Goal: Download file/media

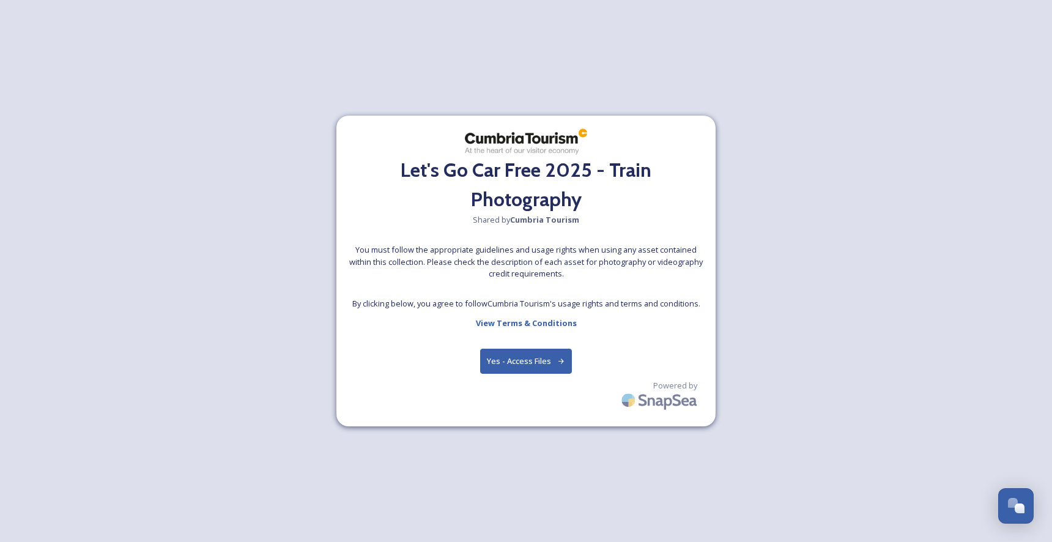
click at [523, 361] on button "Yes - Access Files" at bounding box center [526, 361] width 92 height 25
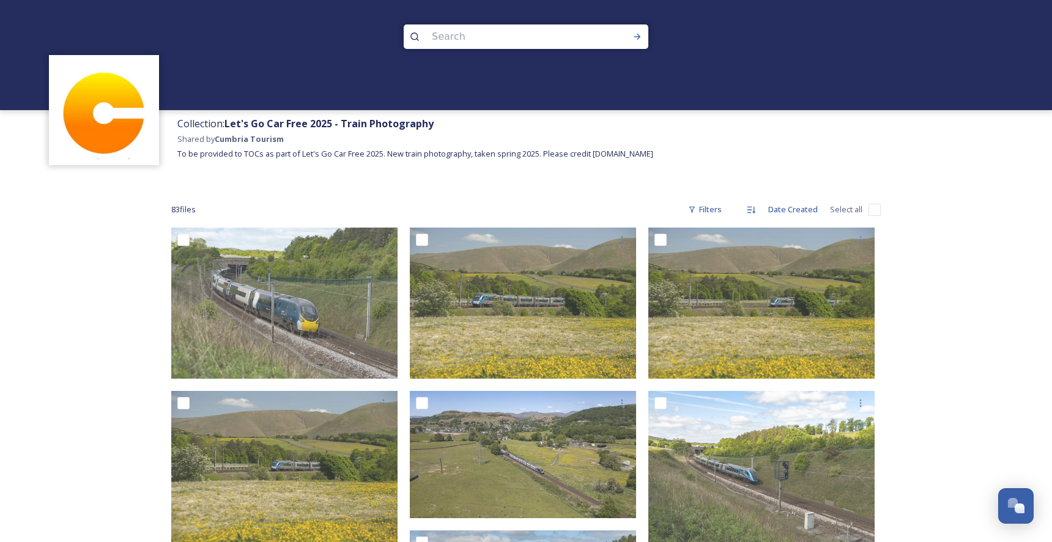
click at [875, 215] on input "checkbox" at bounding box center [874, 210] width 12 height 12
checkbox input "true"
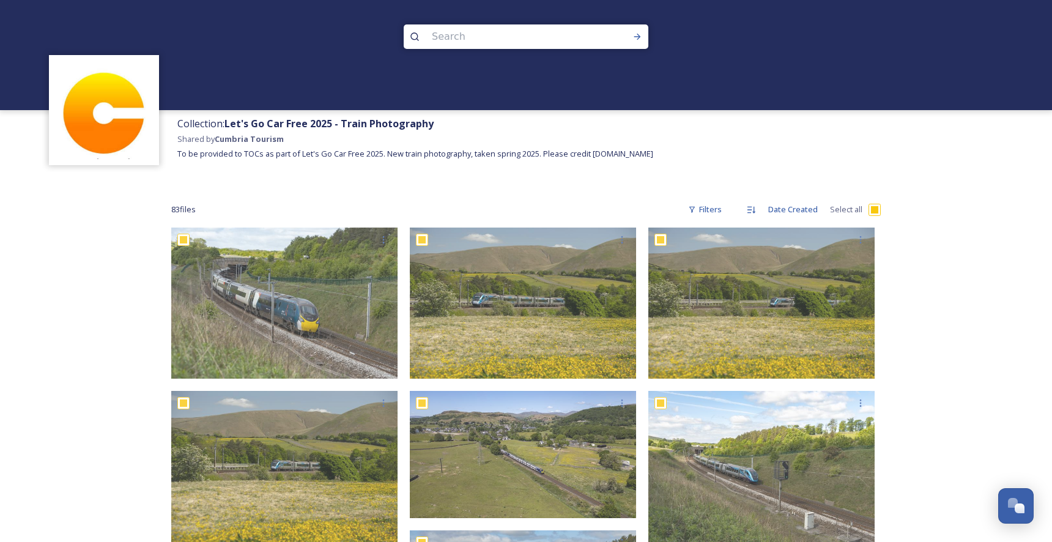
checkbox input "true"
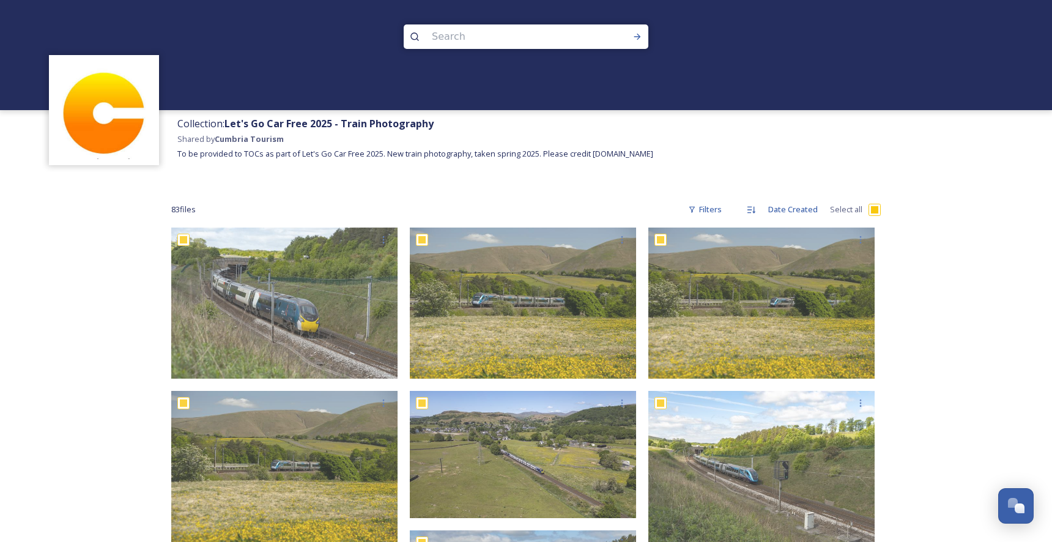
checkbox input "true"
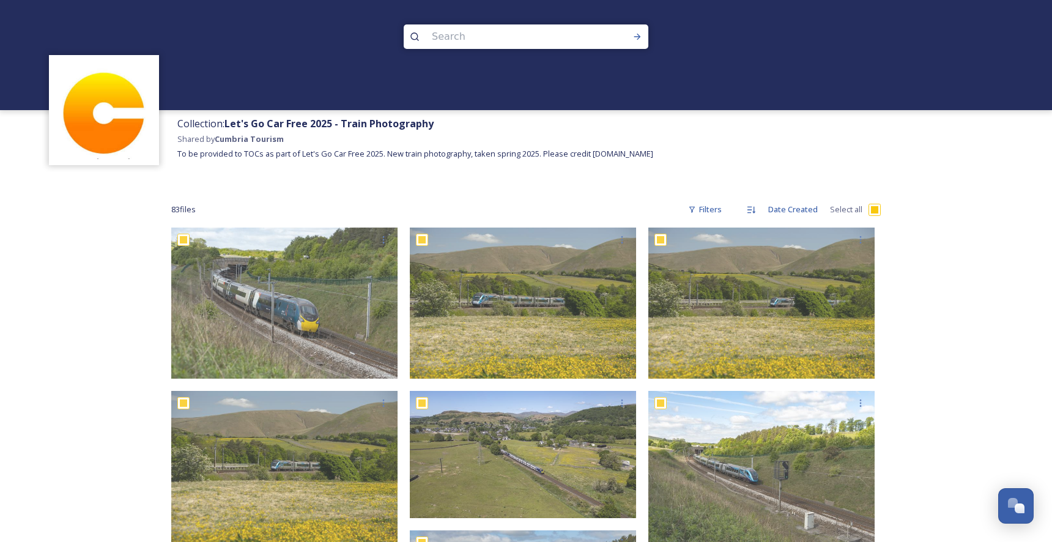
checkbox input "true"
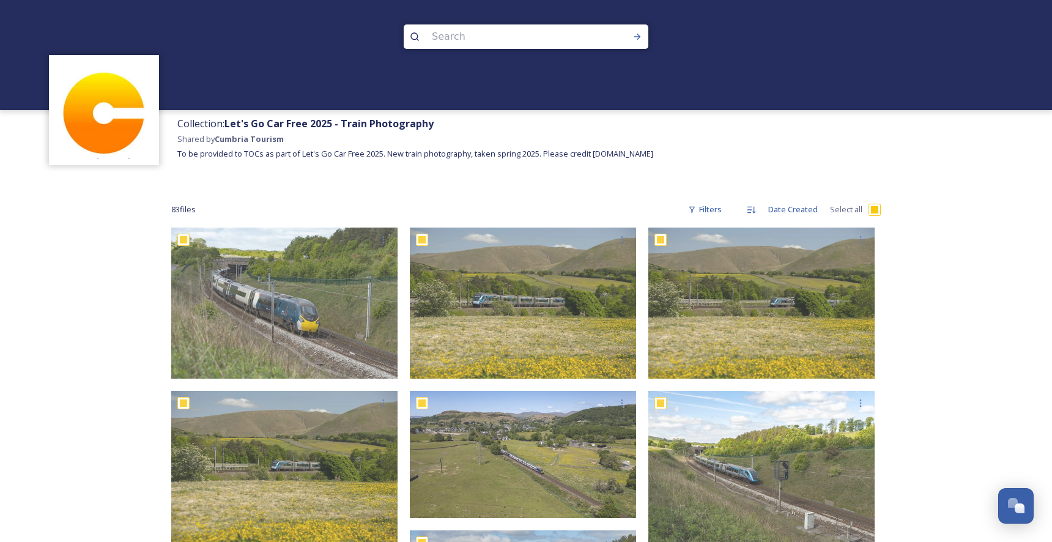
checkbox input "true"
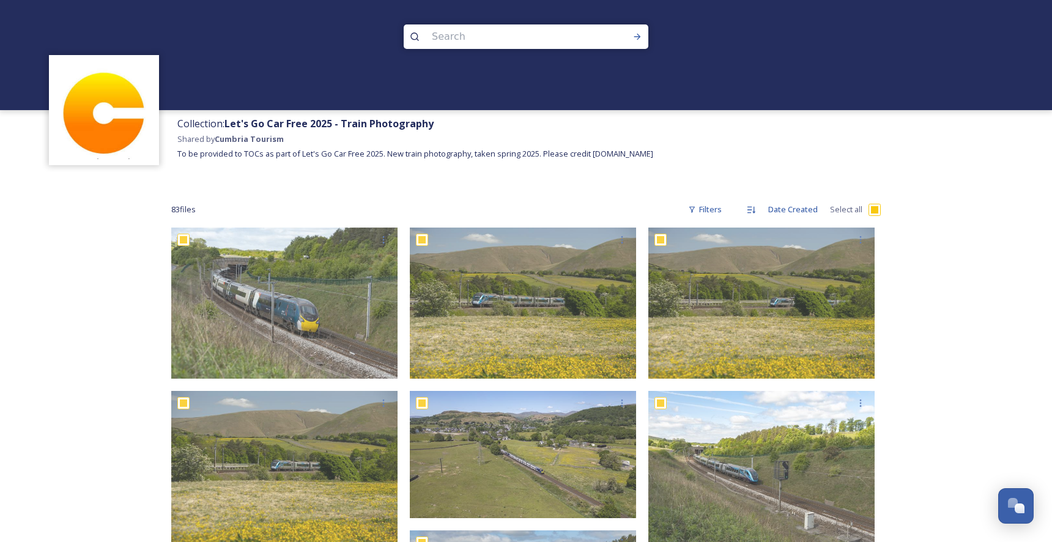
checkbox input "true"
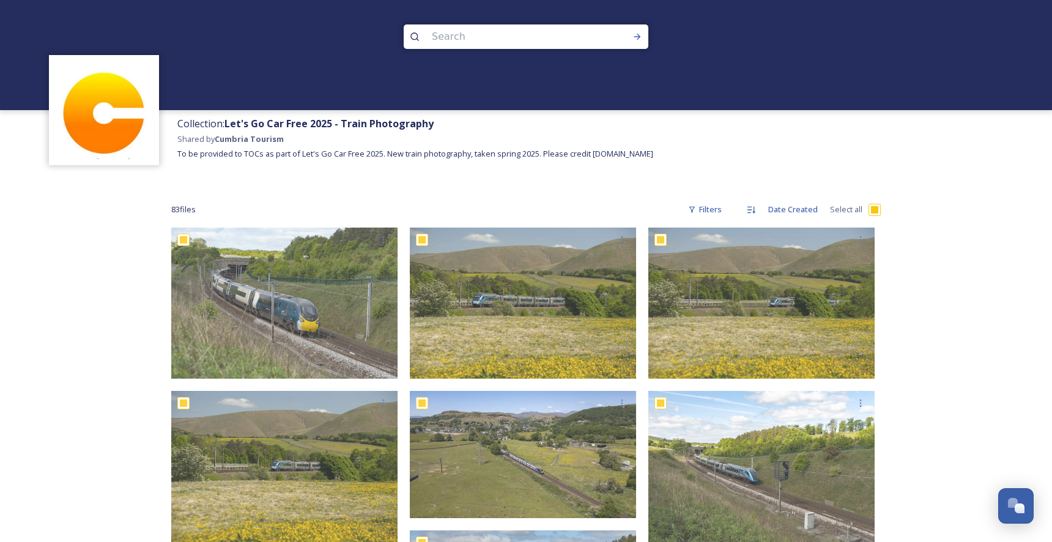
checkbox input "true"
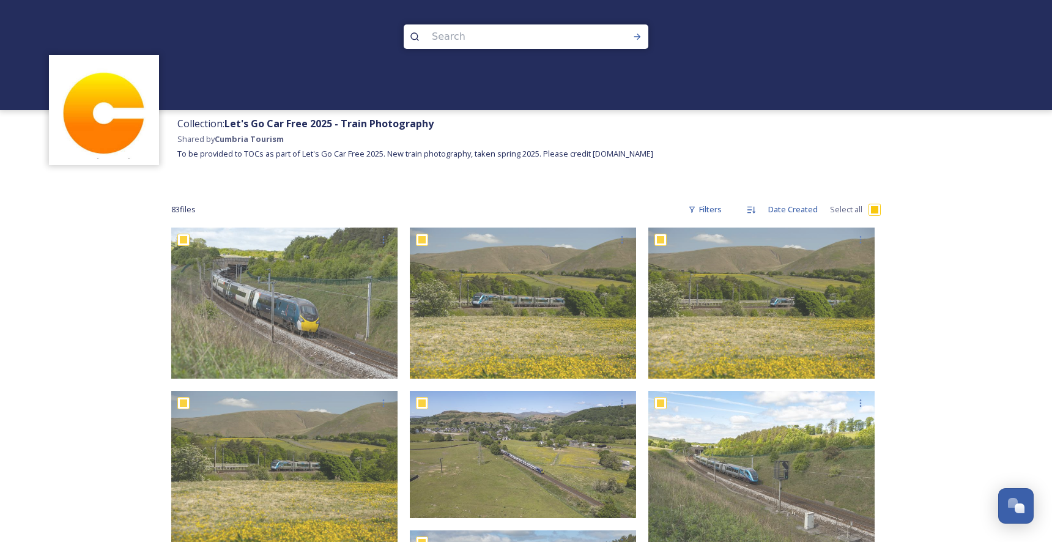
checkbox input "true"
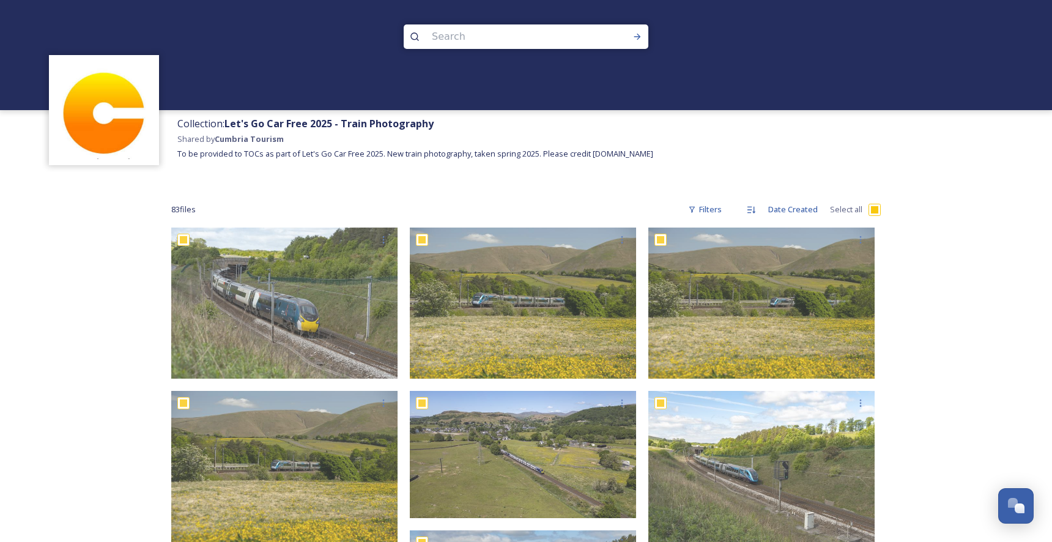
checkbox input "true"
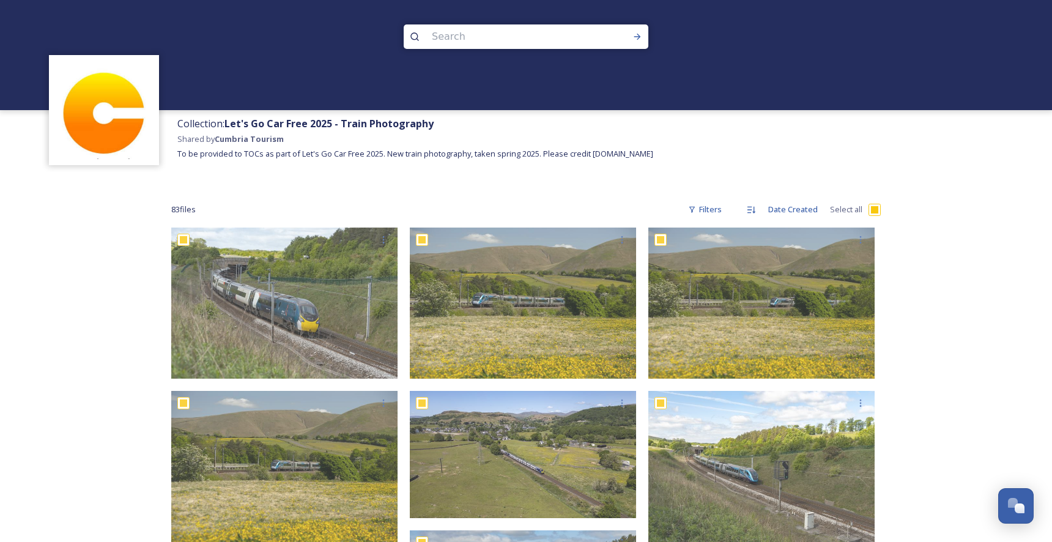
checkbox input "true"
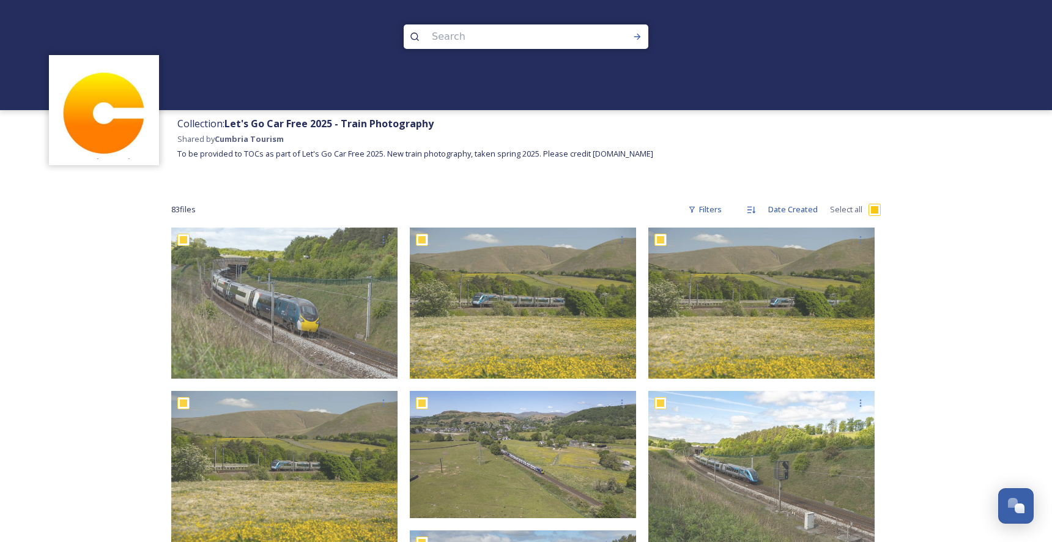
checkbox input "true"
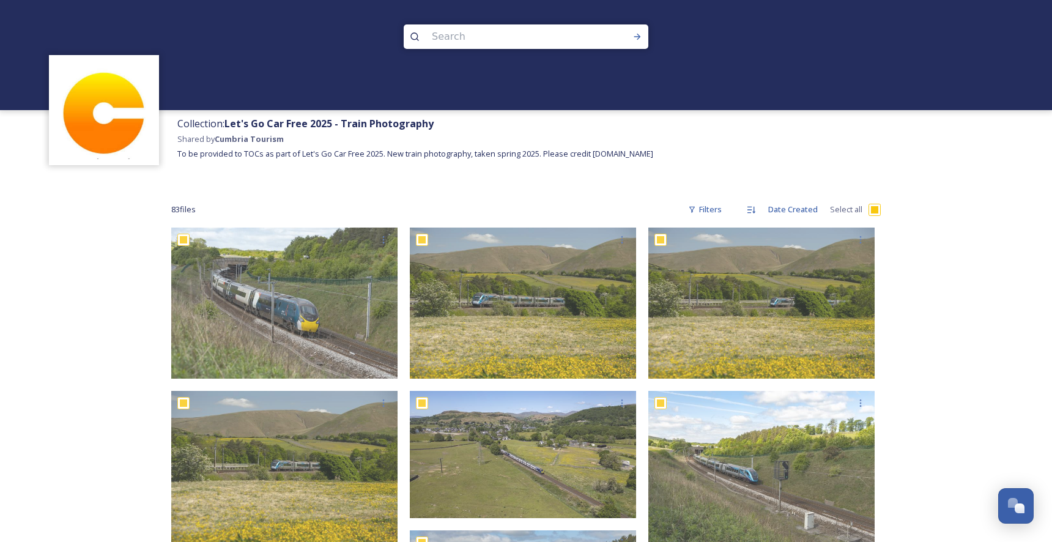
checkbox input "true"
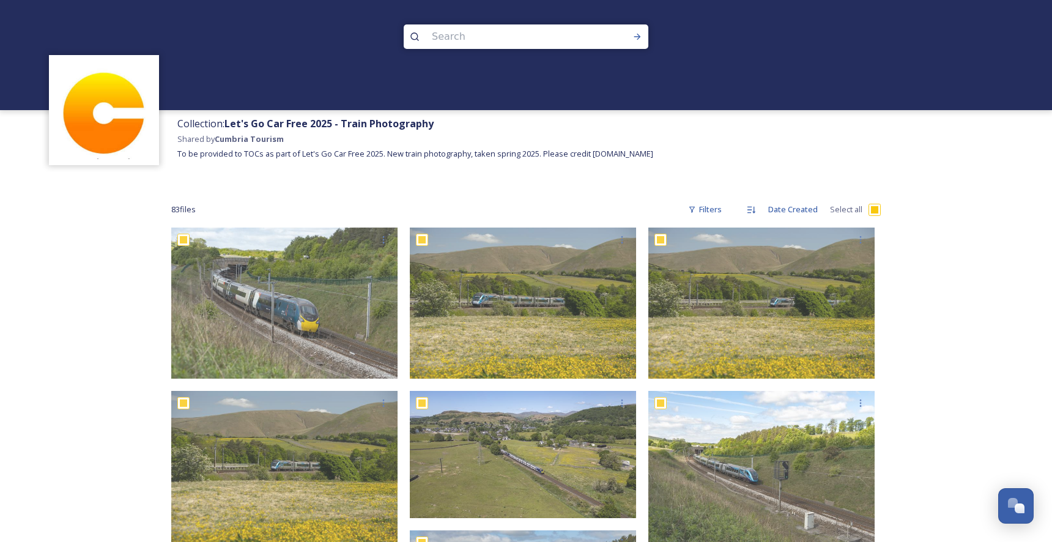
checkbox input "true"
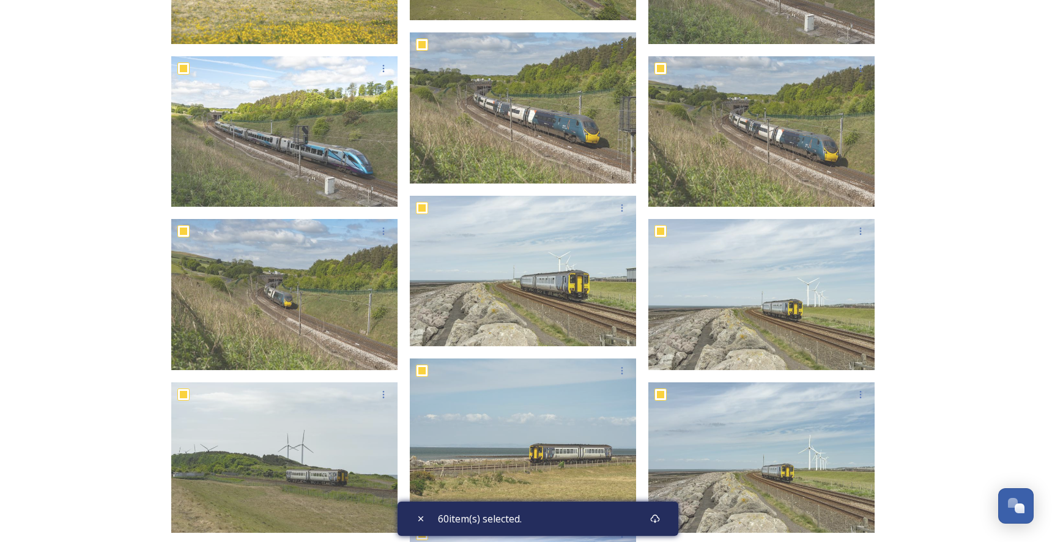
checkbox input "false"
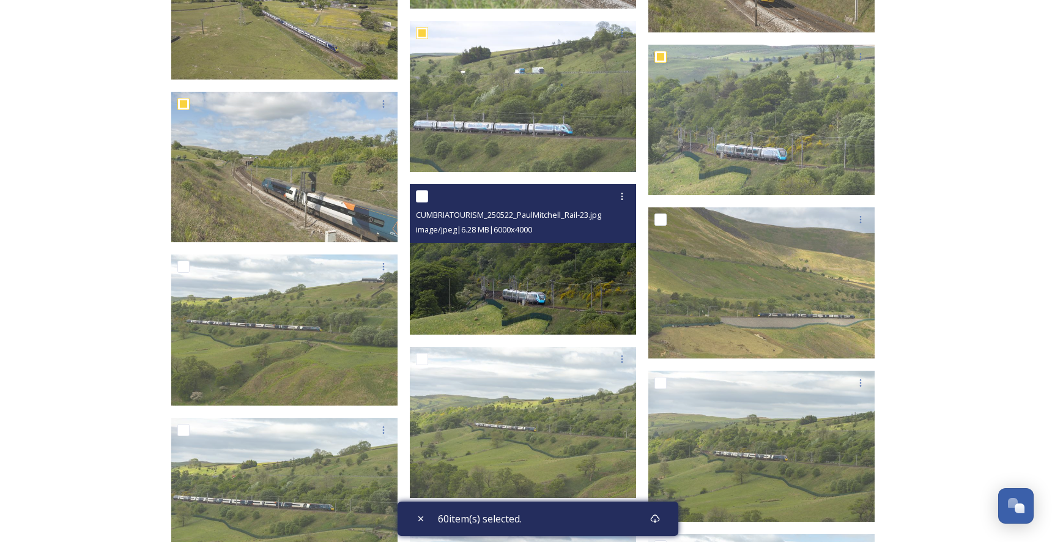
scroll to position [3177, 0]
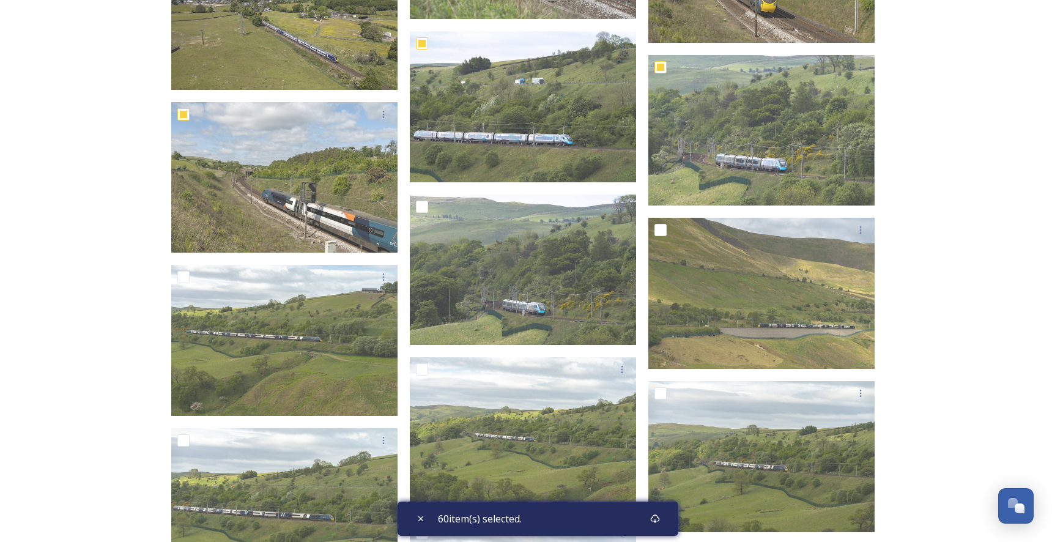
click at [623, 515] on div "60 item(s) selected." at bounding box center [537, 518] width 281 height 34
click at [666, 519] on div "Download" at bounding box center [655, 519] width 22 height 22
click at [657, 520] on icon at bounding box center [655, 519] width 10 height 10
click at [419, 520] on icon at bounding box center [420, 518] width 5 height 5
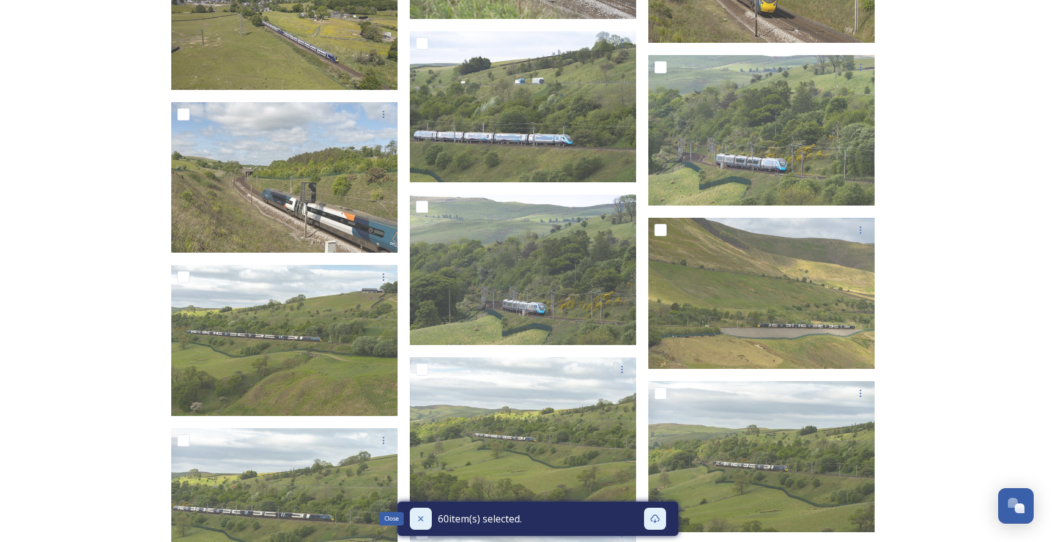
checkbox input "false"
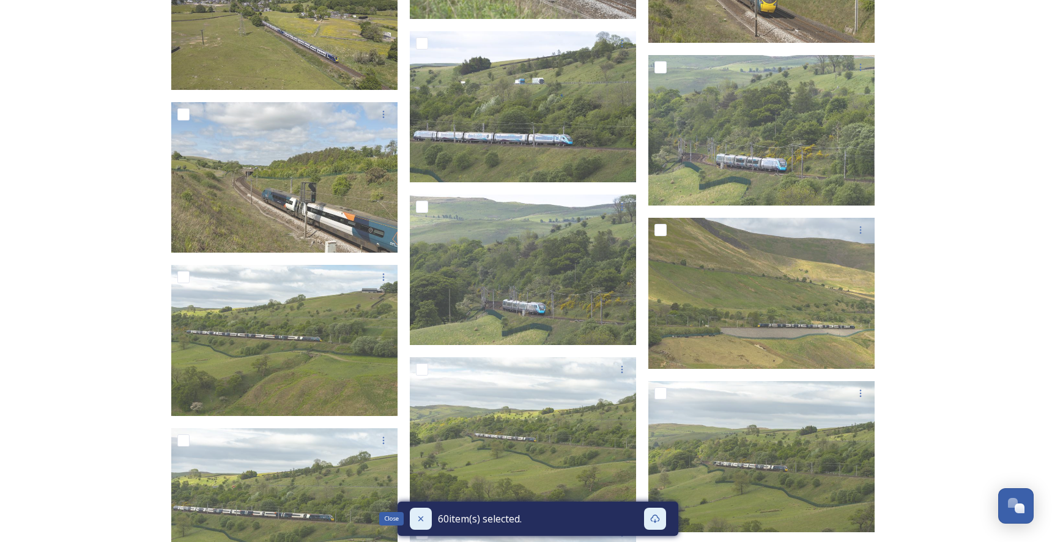
checkbox input "false"
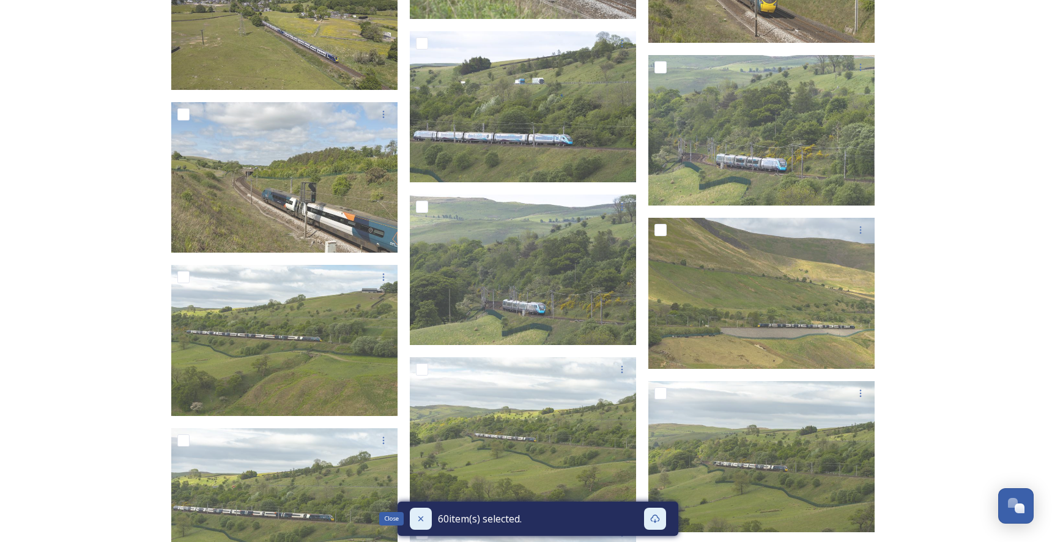
checkbox input "false"
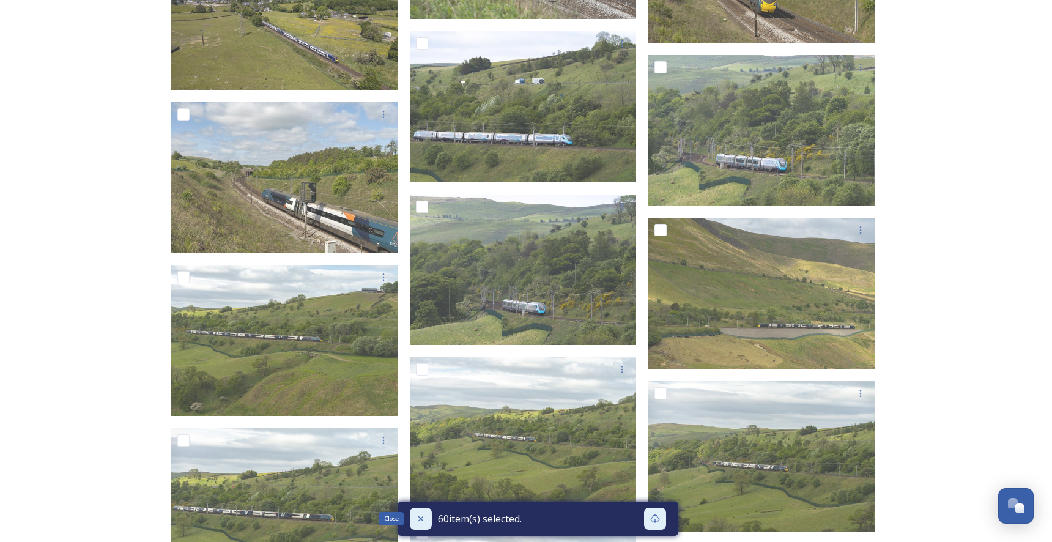
checkbox input "false"
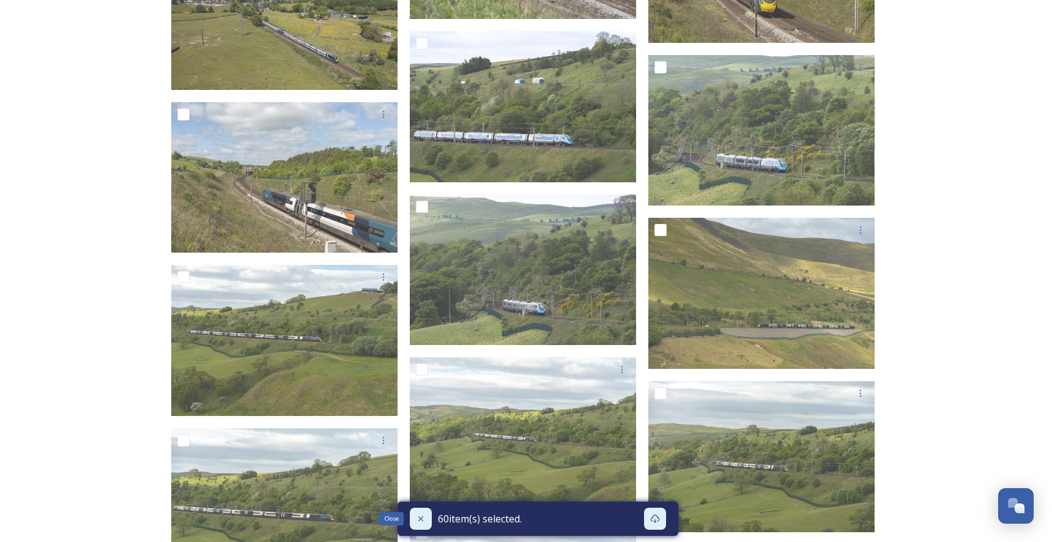
checkbox input "false"
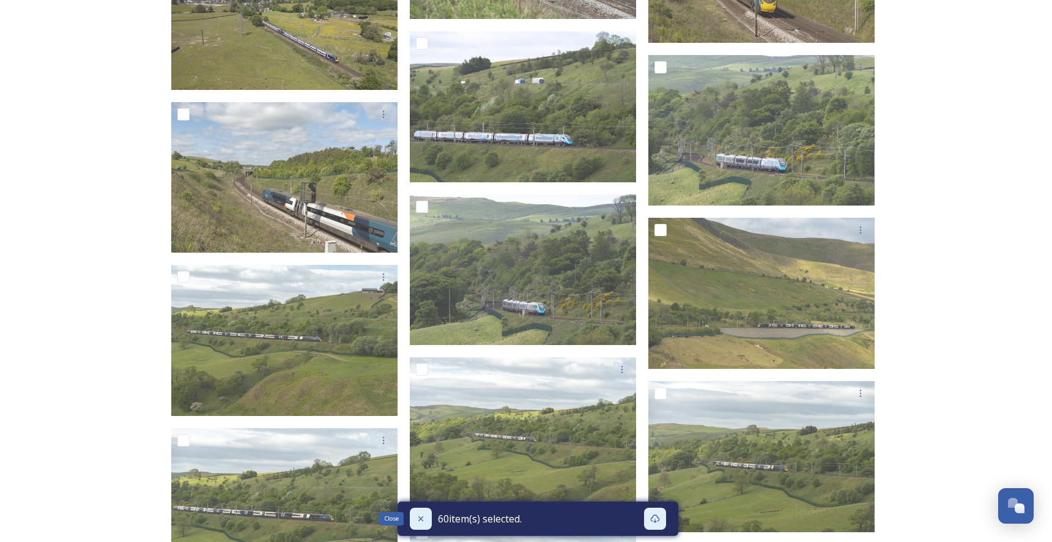
checkbox input "false"
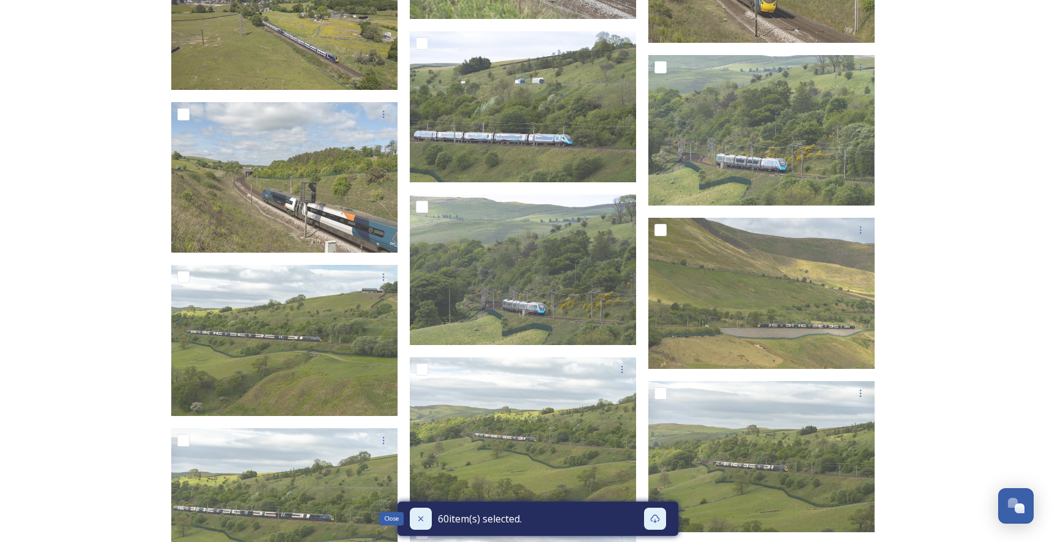
checkbox input "false"
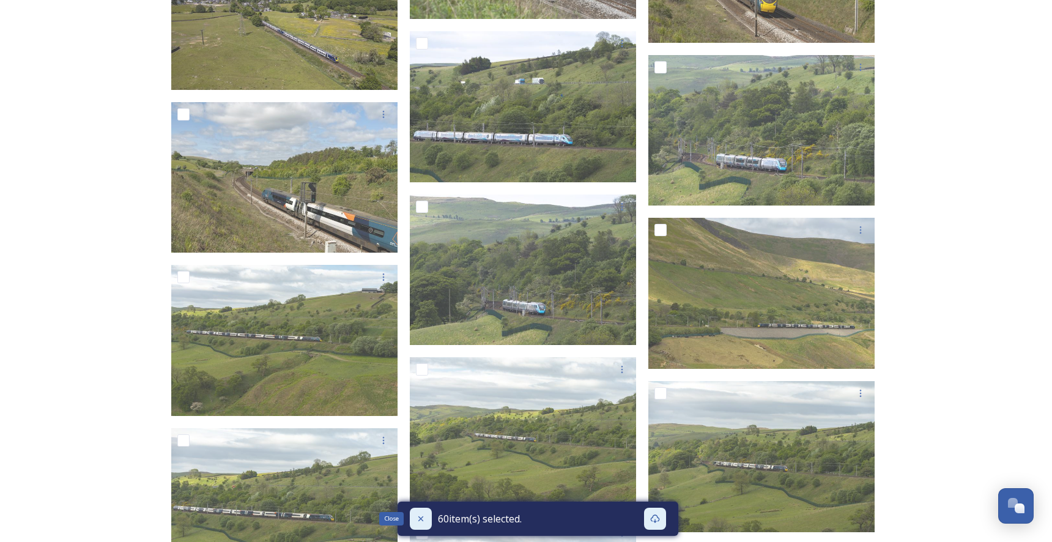
checkbox input "false"
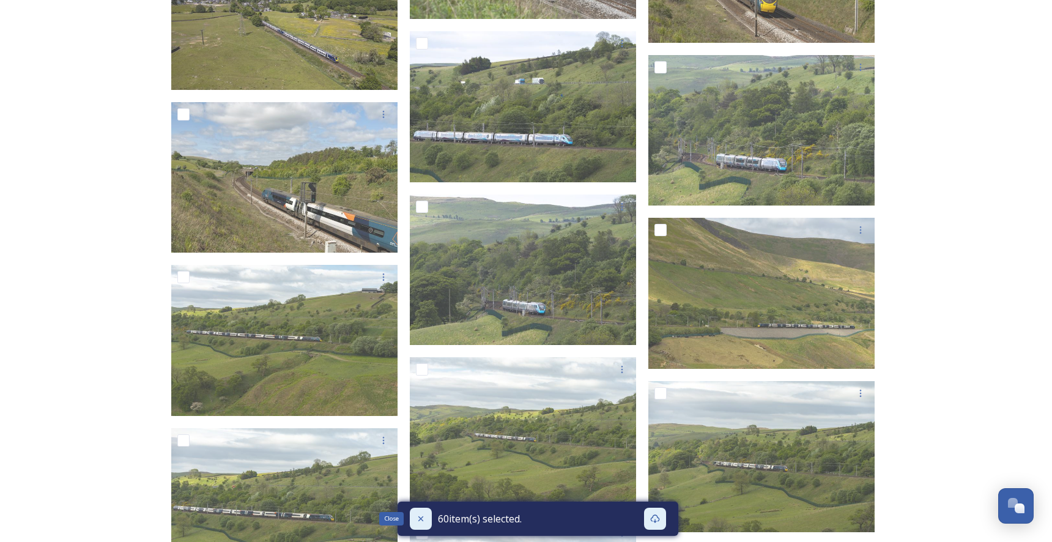
checkbox input "false"
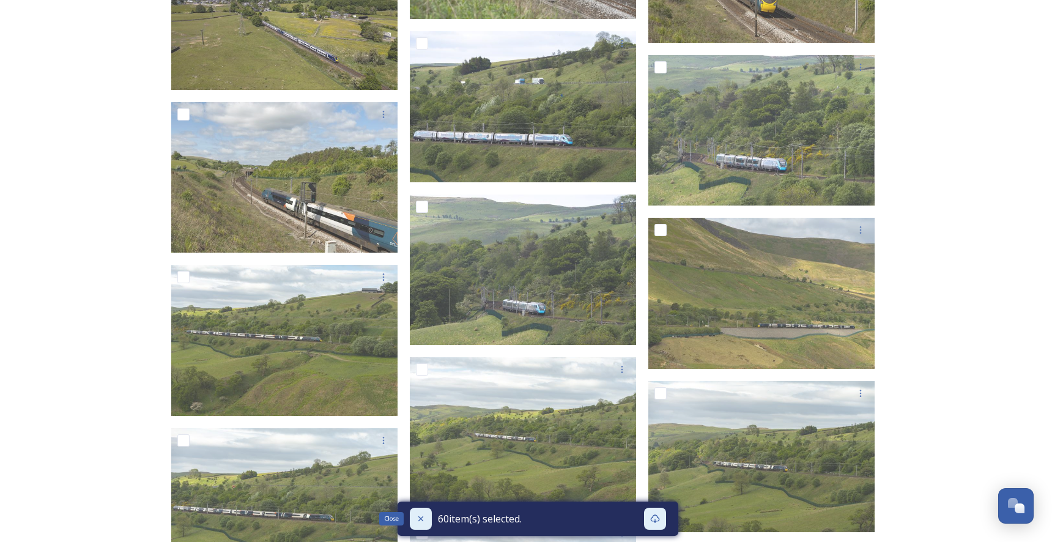
checkbox input "false"
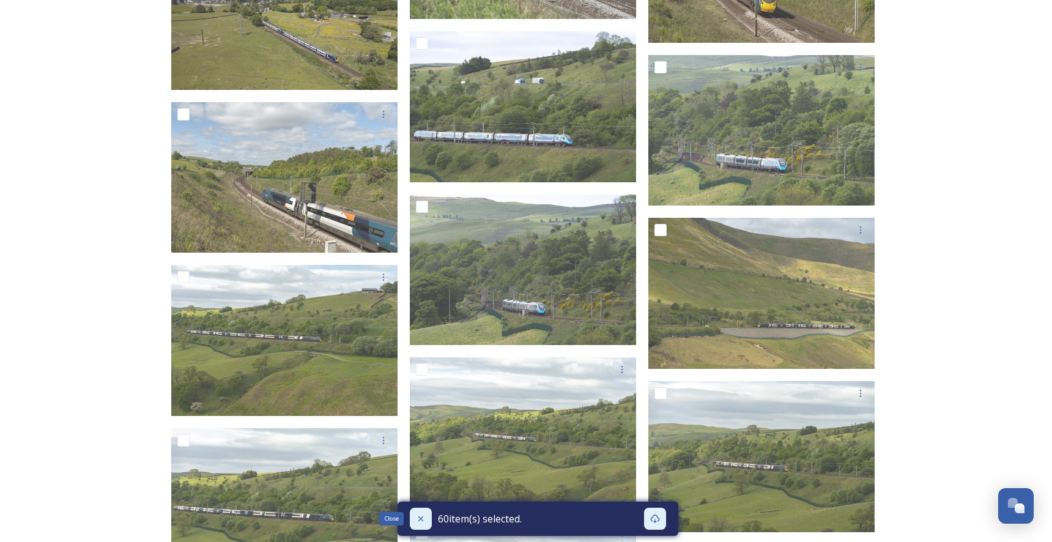
checkbox input "false"
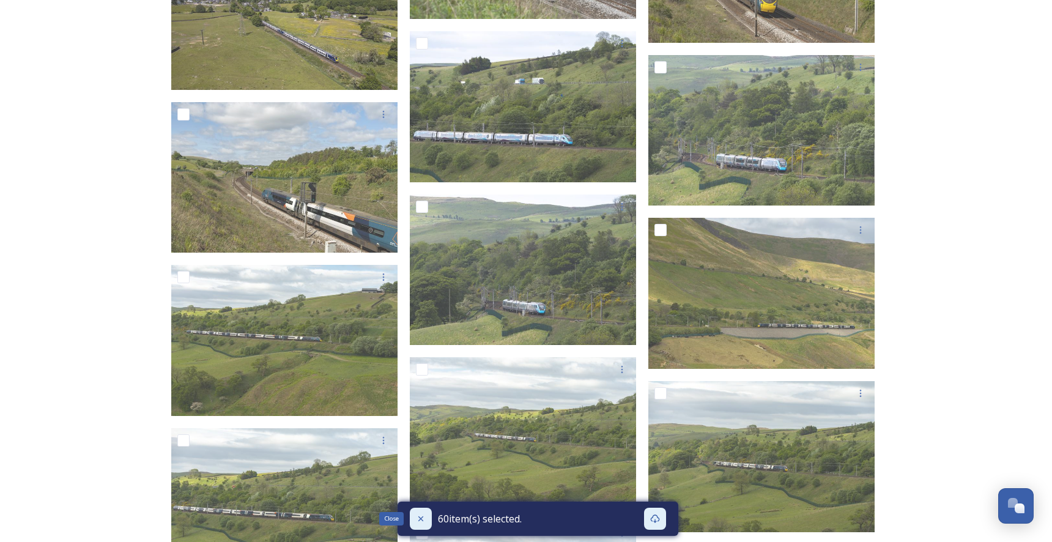
checkbox input "false"
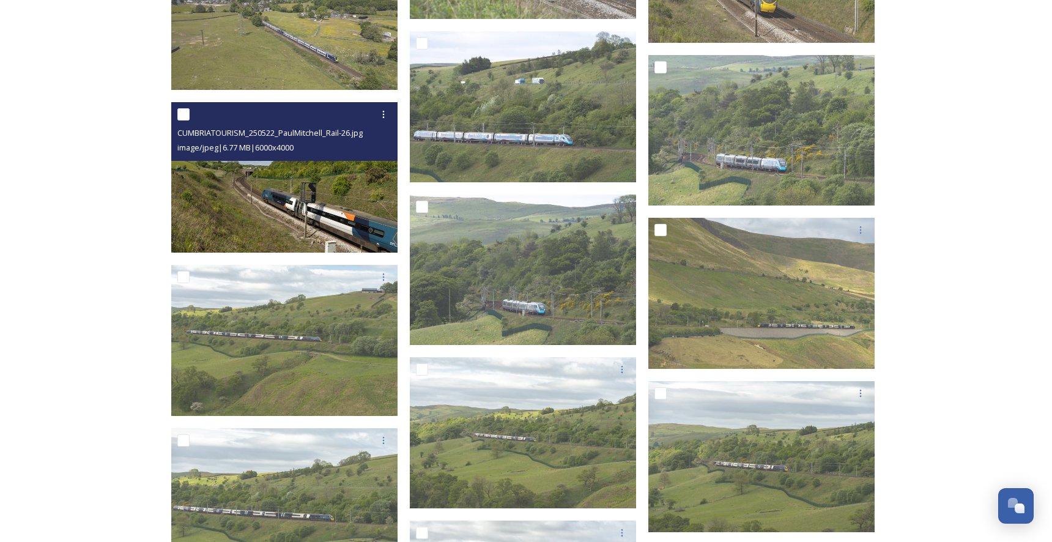
click at [177, 116] on input "checkbox" at bounding box center [183, 114] width 12 height 12
checkbox input "true"
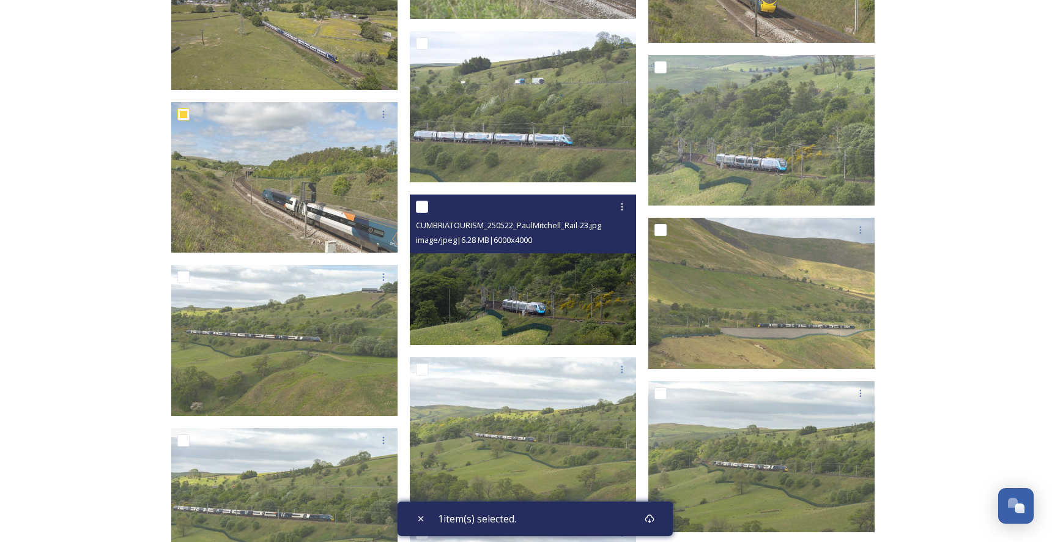
click at [424, 209] on input "checkbox" at bounding box center [422, 207] width 12 height 12
checkbox input "true"
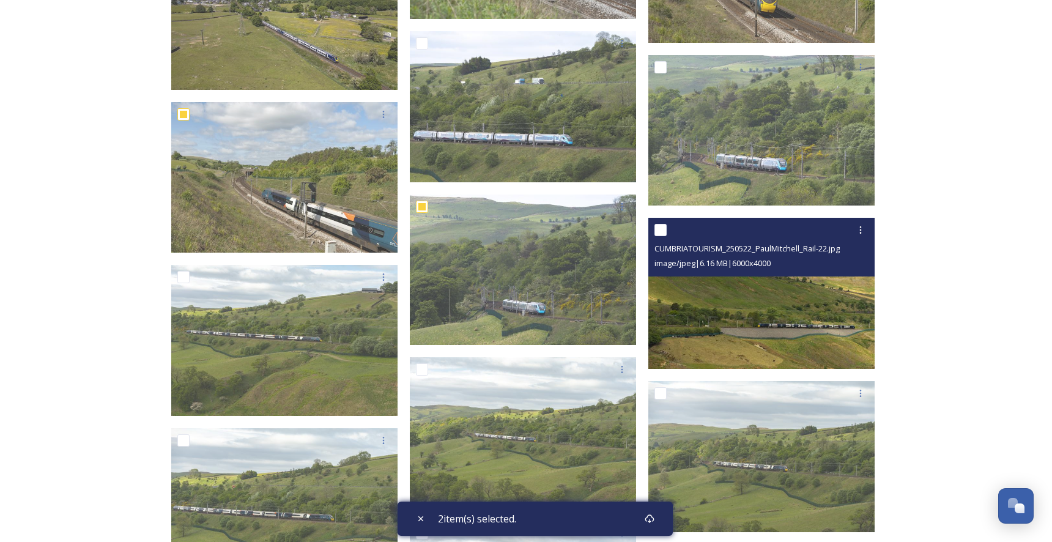
click at [662, 229] on input "checkbox" at bounding box center [660, 230] width 12 height 12
checkbox input "true"
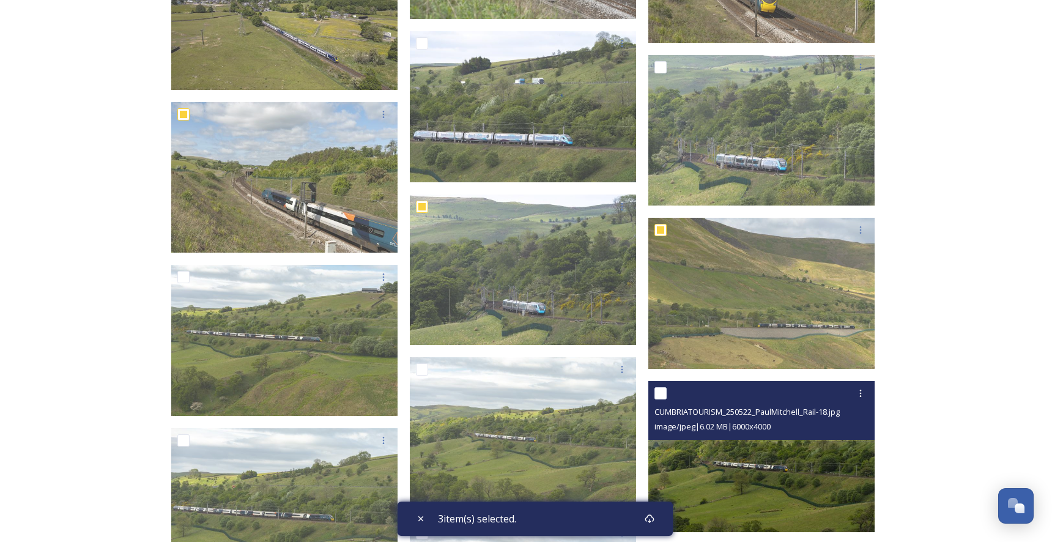
click at [662, 394] on input "checkbox" at bounding box center [660, 393] width 12 height 12
checkbox input "true"
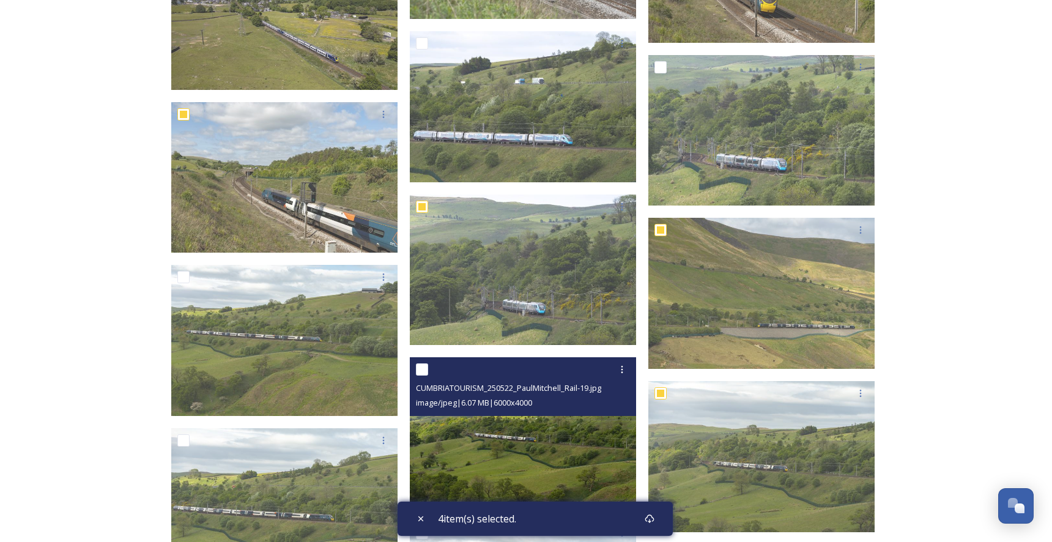
click at [424, 371] on input "checkbox" at bounding box center [422, 369] width 12 height 12
checkbox input "true"
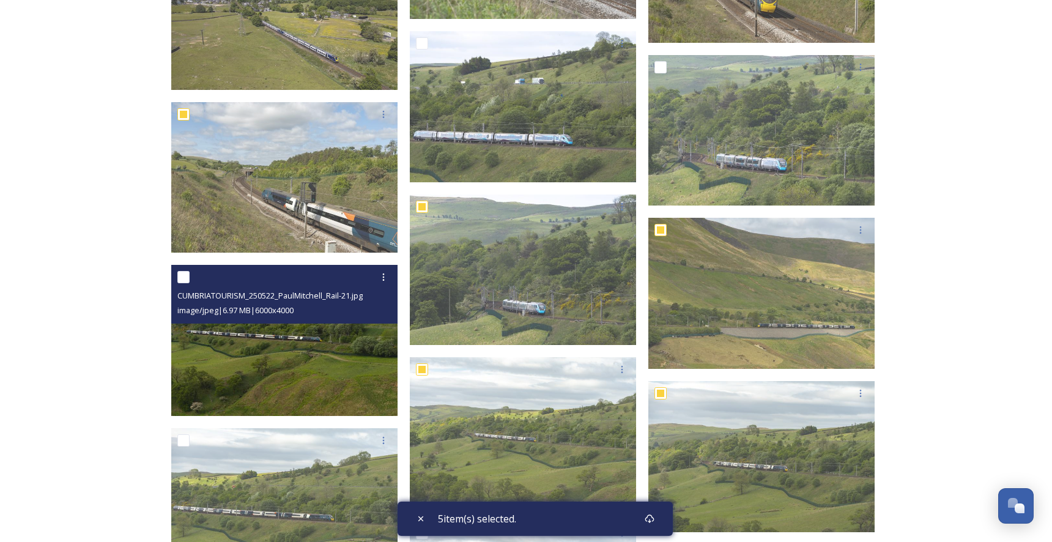
click at [180, 273] on input "checkbox" at bounding box center [183, 277] width 12 height 12
checkbox input "true"
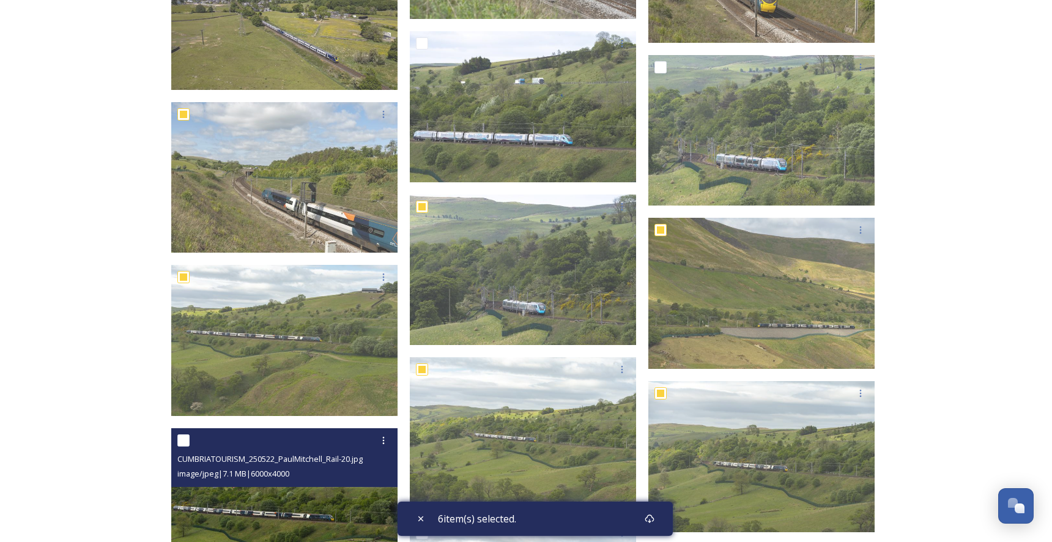
click at [182, 438] on input "checkbox" at bounding box center [183, 440] width 12 height 12
checkbox input "true"
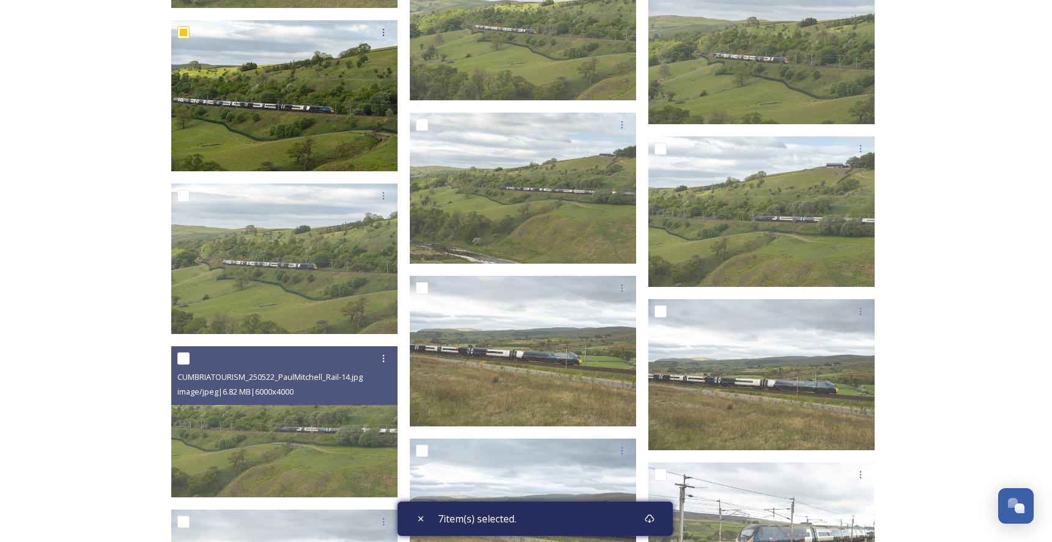
scroll to position [3587, 0]
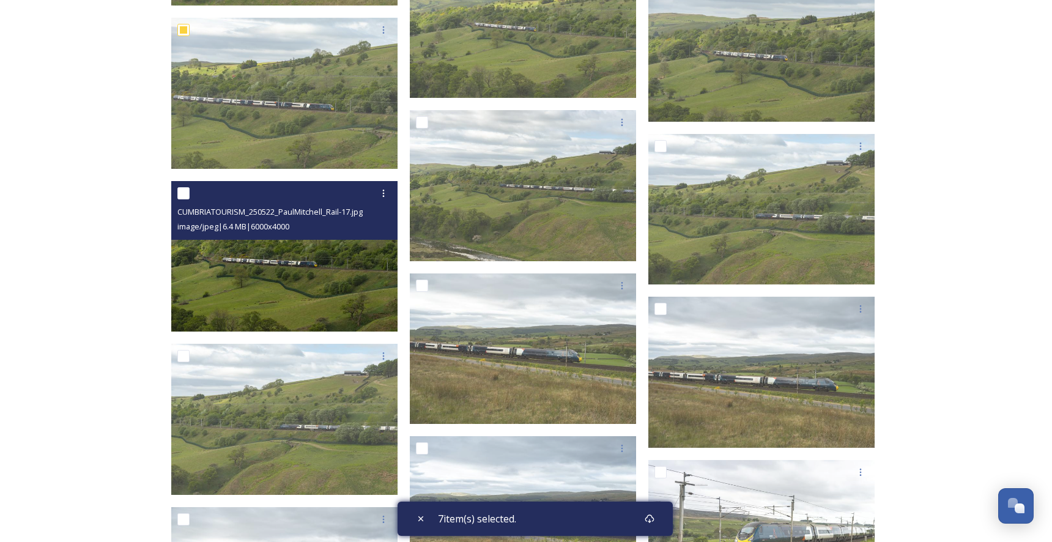
click at [180, 188] on input "checkbox" at bounding box center [183, 193] width 12 height 12
checkbox input "true"
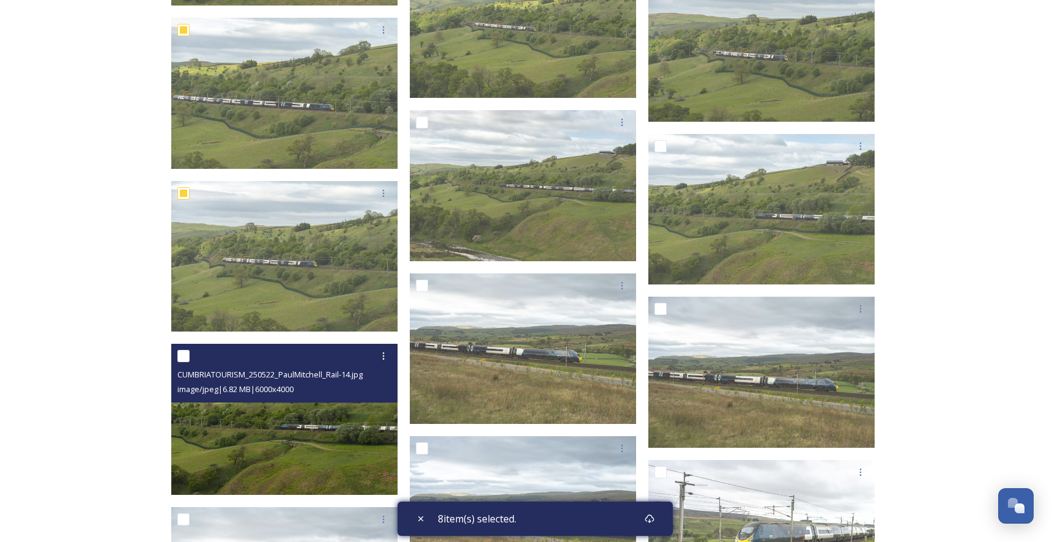
click at [186, 356] on input "checkbox" at bounding box center [183, 356] width 12 height 12
checkbox input "true"
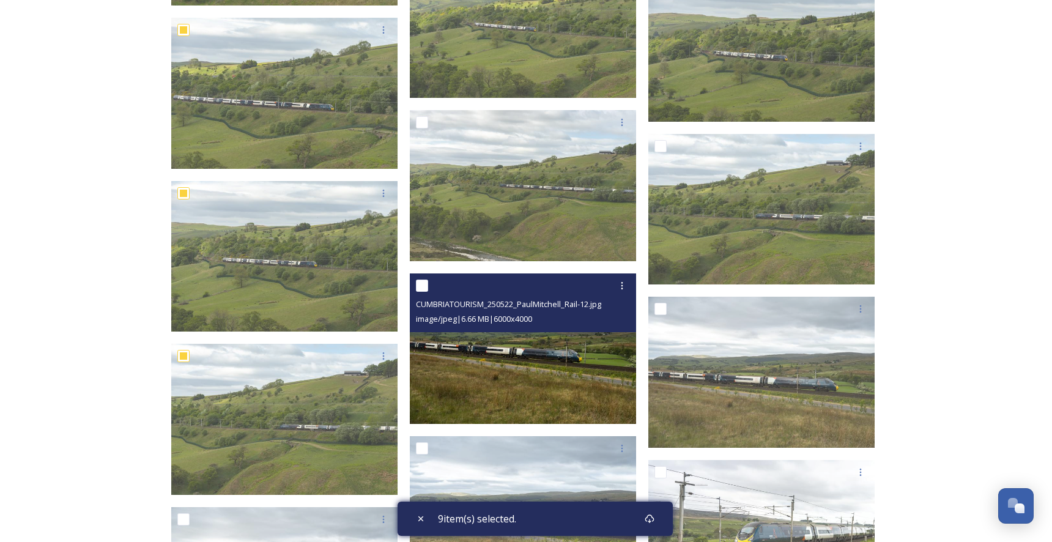
click at [428, 279] on div at bounding box center [524, 286] width 217 height 22
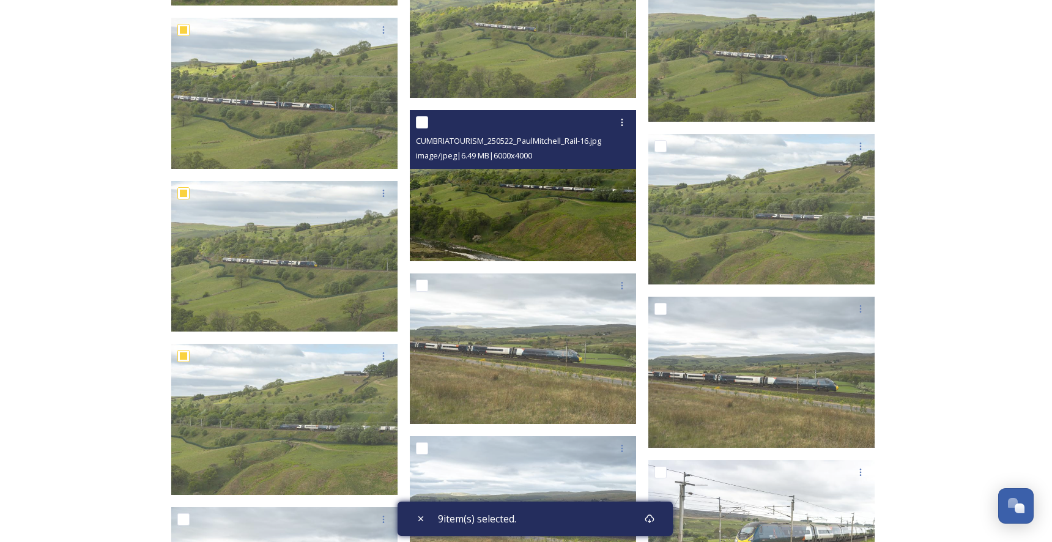
click at [423, 125] on input "checkbox" at bounding box center [422, 122] width 12 height 12
checkbox input "true"
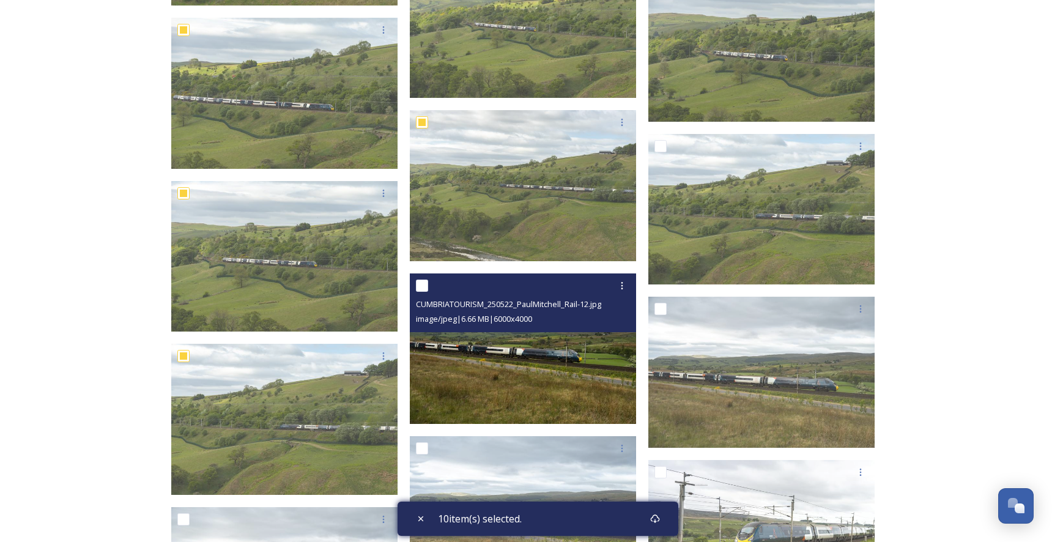
click at [424, 283] on input "checkbox" at bounding box center [422, 285] width 12 height 12
checkbox input "true"
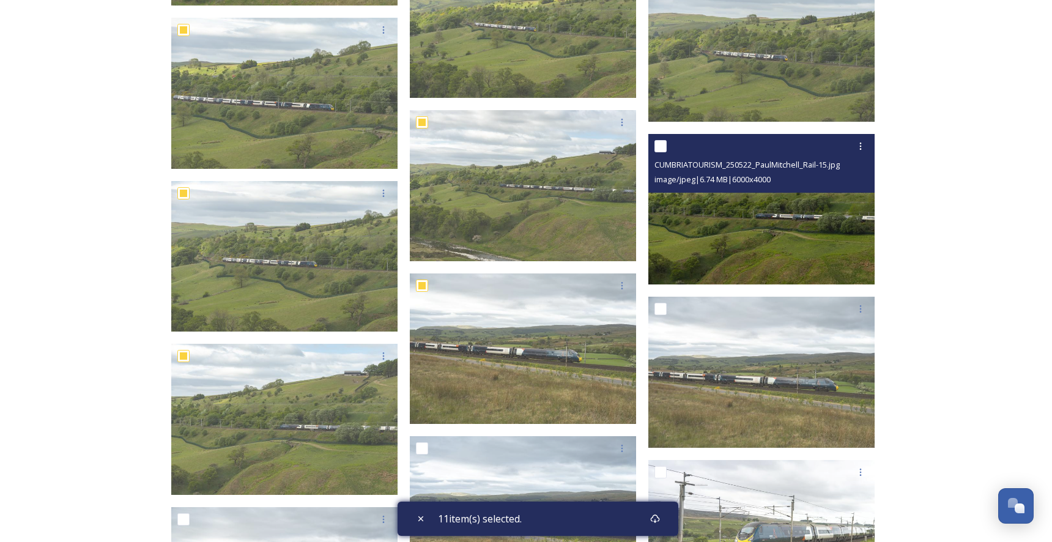
click at [658, 145] on input "checkbox" at bounding box center [660, 146] width 12 height 12
checkbox input "true"
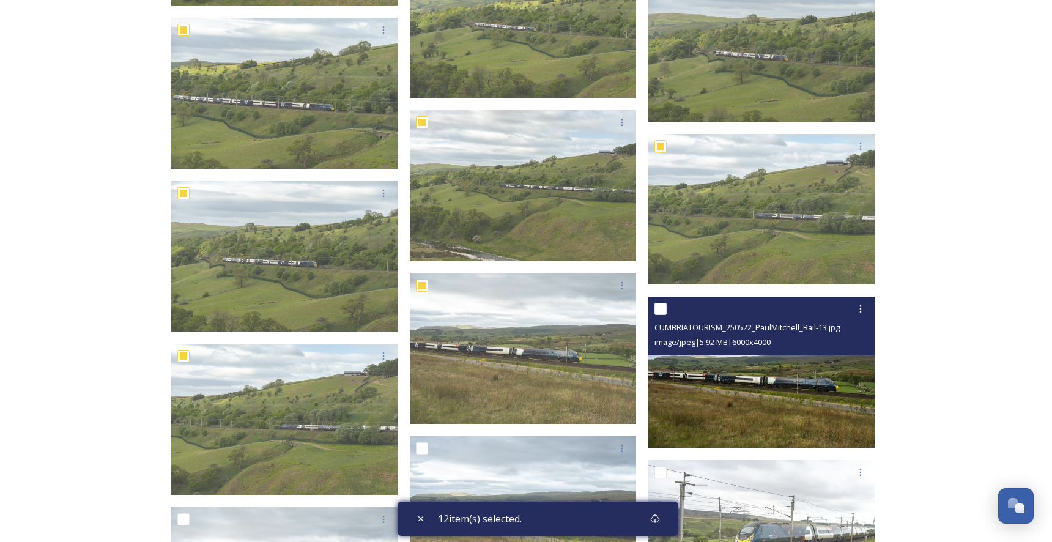
click at [663, 310] on input "checkbox" at bounding box center [660, 309] width 12 height 12
checkbox input "true"
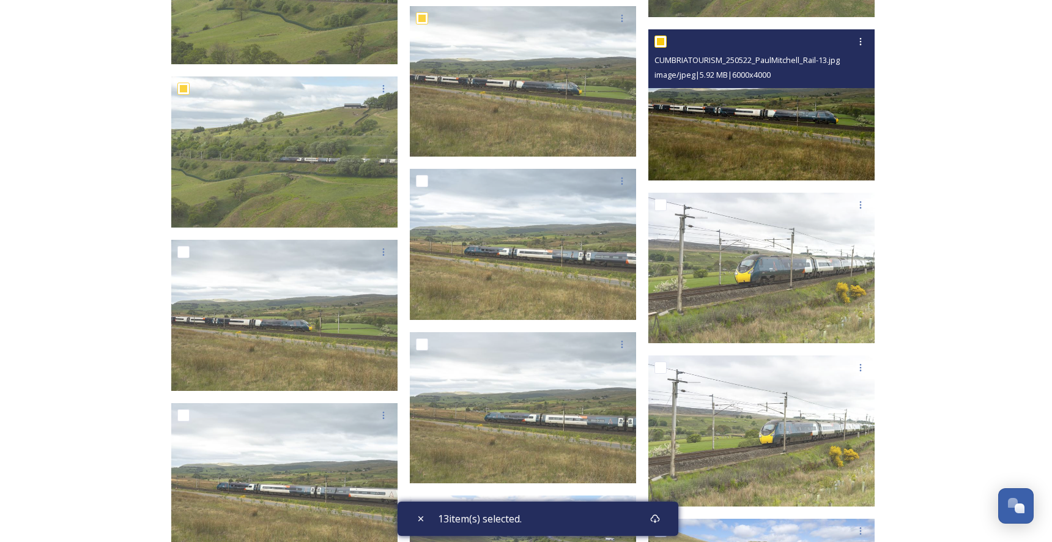
scroll to position [3857, 0]
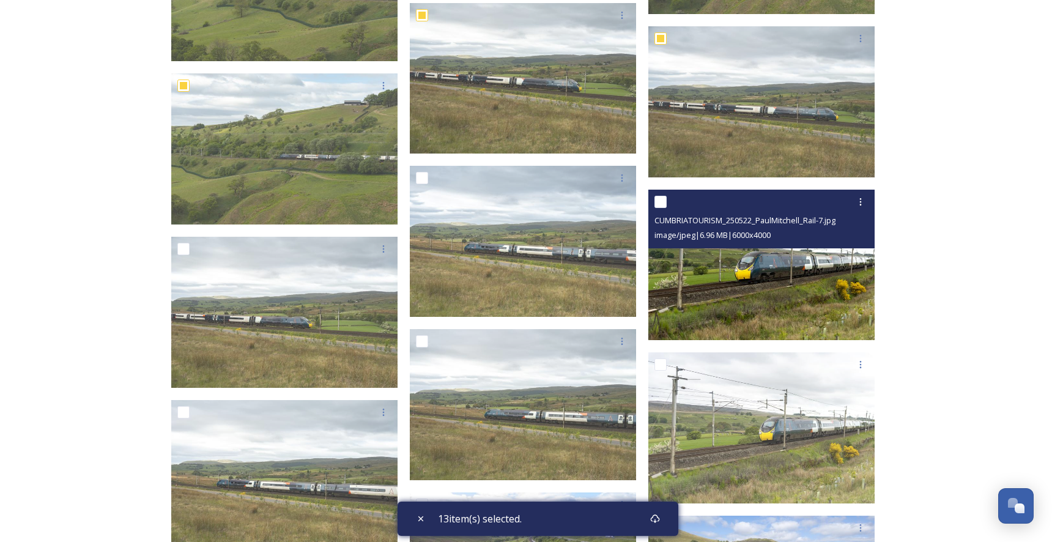
click at [662, 204] on input "checkbox" at bounding box center [660, 202] width 12 height 12
checkbox input "true"
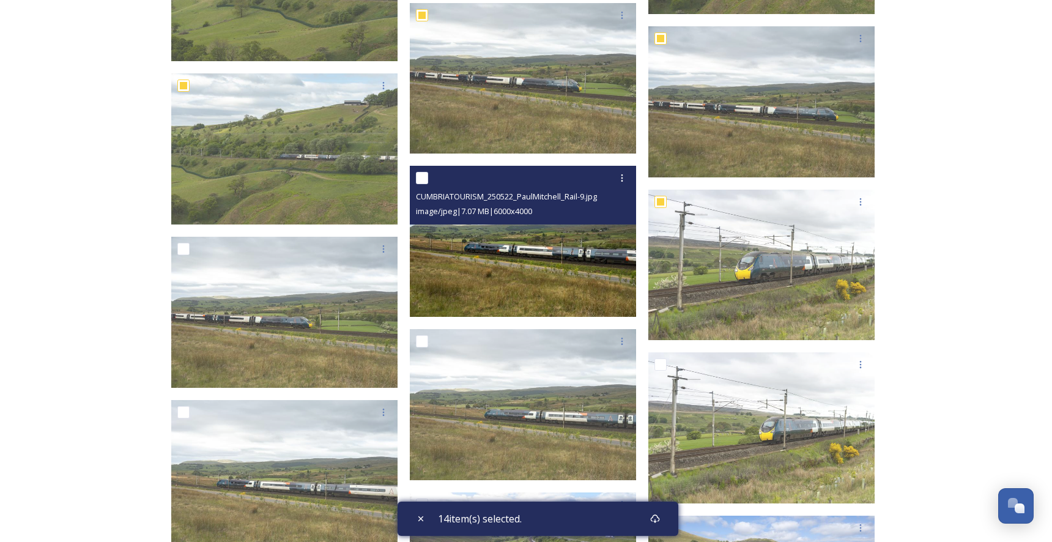
click at [423, 174] on input "checkbox" at bounding box center [422, 178] width 12 height 12
checkbox input "true"
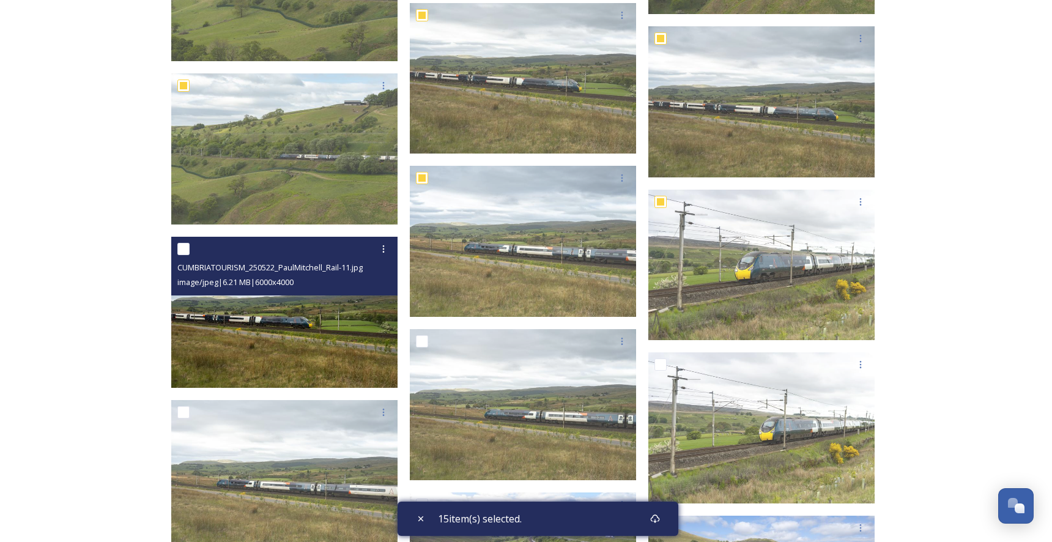
click at [185, 243] on input "checkbox" at bounding box center [183, 249] width 12 height 12
checkbox input "true"
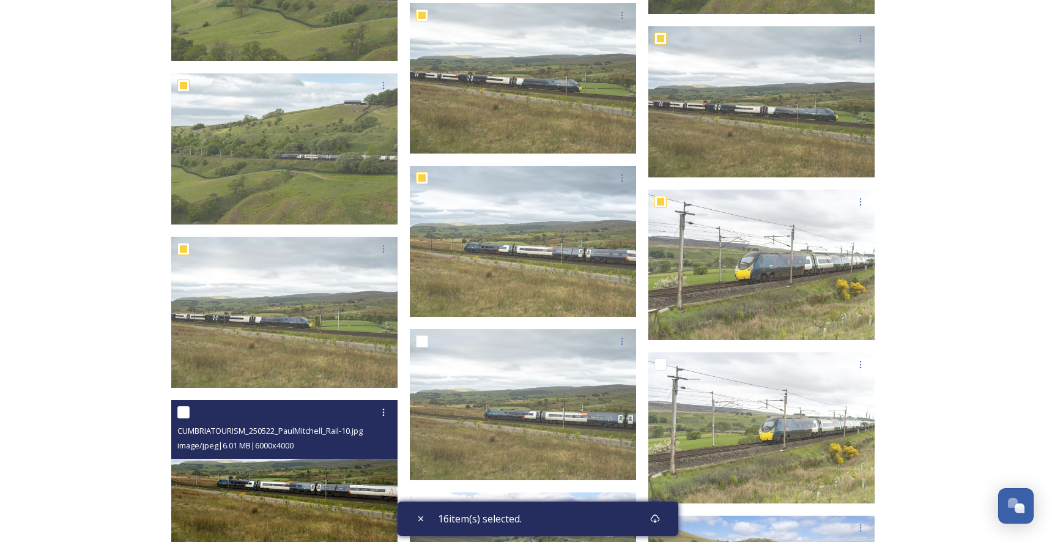
click at [187, 412] on input "checkbox" at bounding box center [183, 412] width 12 height 12
checkbox input "true"
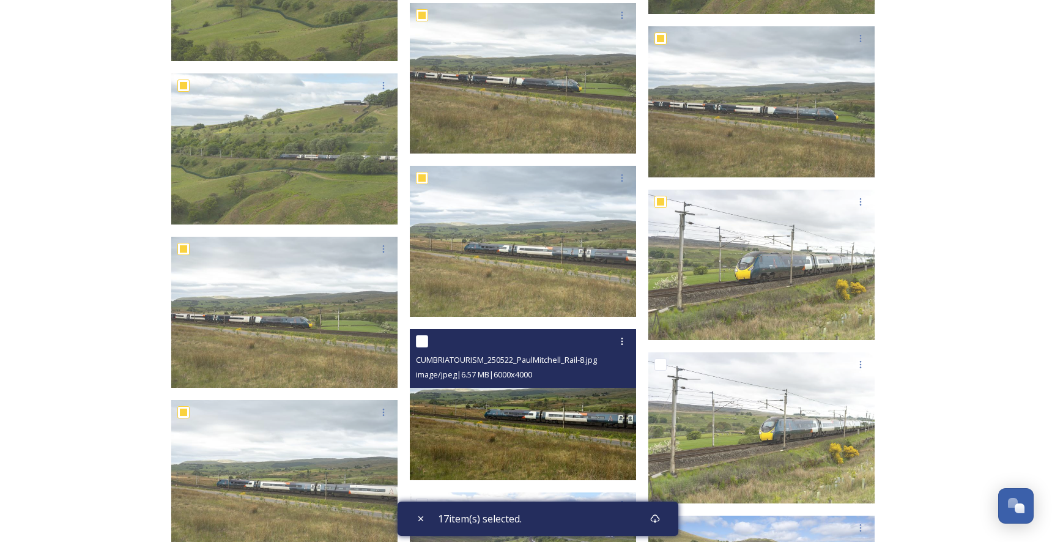
click at [426, 341] on input "checkbox" at bounding box center [422, 341] width 12 height 12
checkbox input "true"
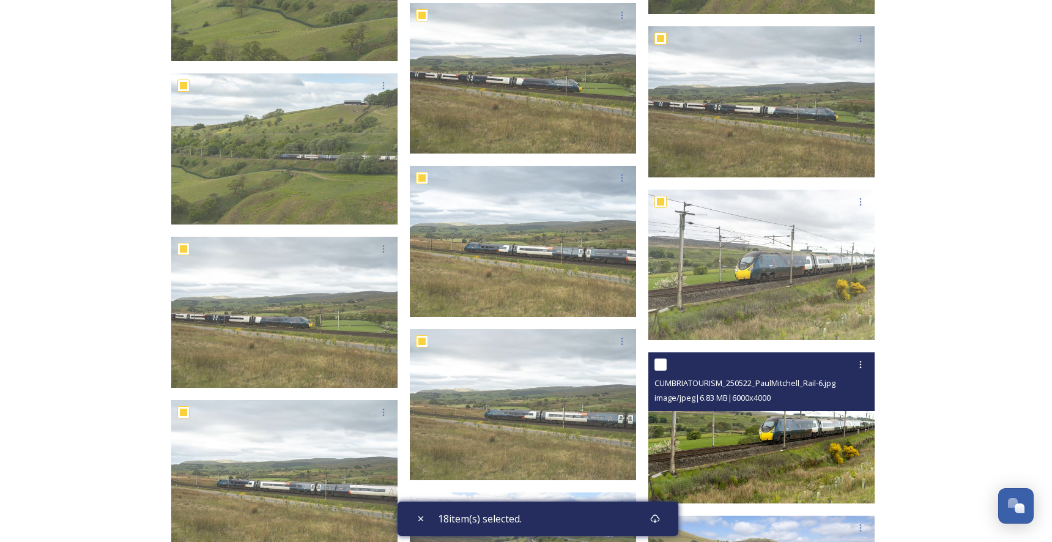
click at [665, 368] on input "checkbox" at bounding box center [660, 364] width 12 height 12
checkbox input "true"
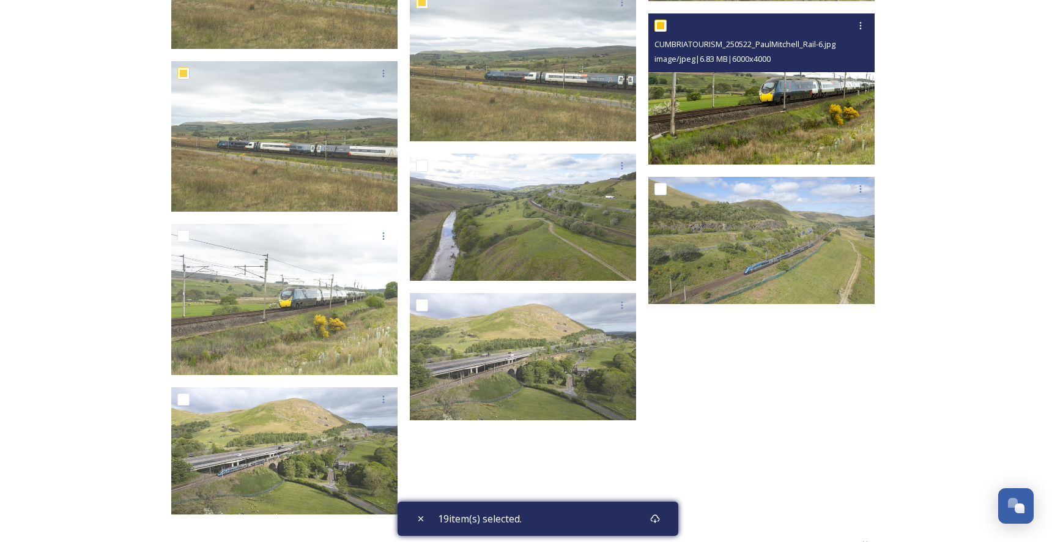
scroll to position [4203, 0]
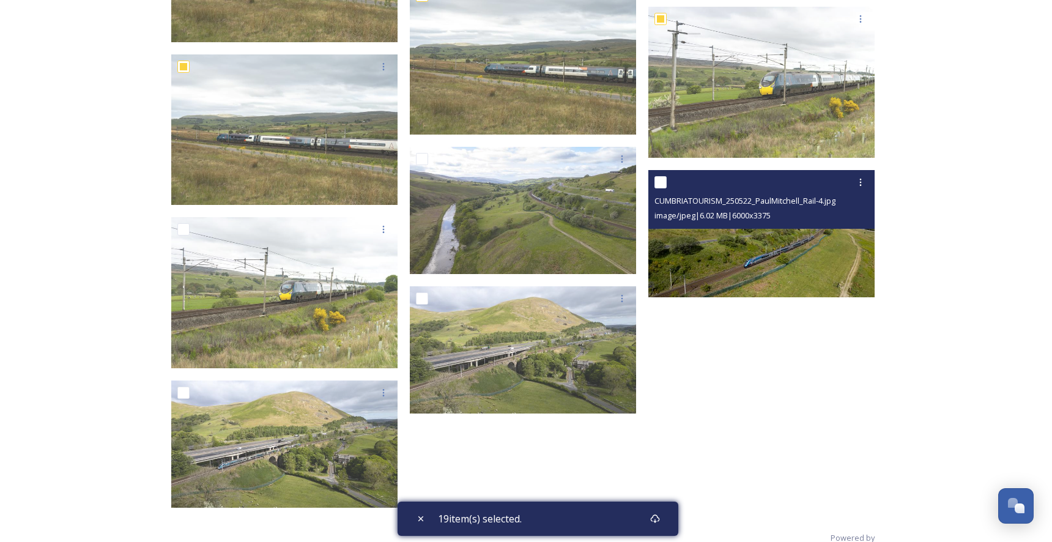
click at [662, 182] on input "checkbox" at bounding box center [660, 182] width 12 height 12
checkbox input "true"
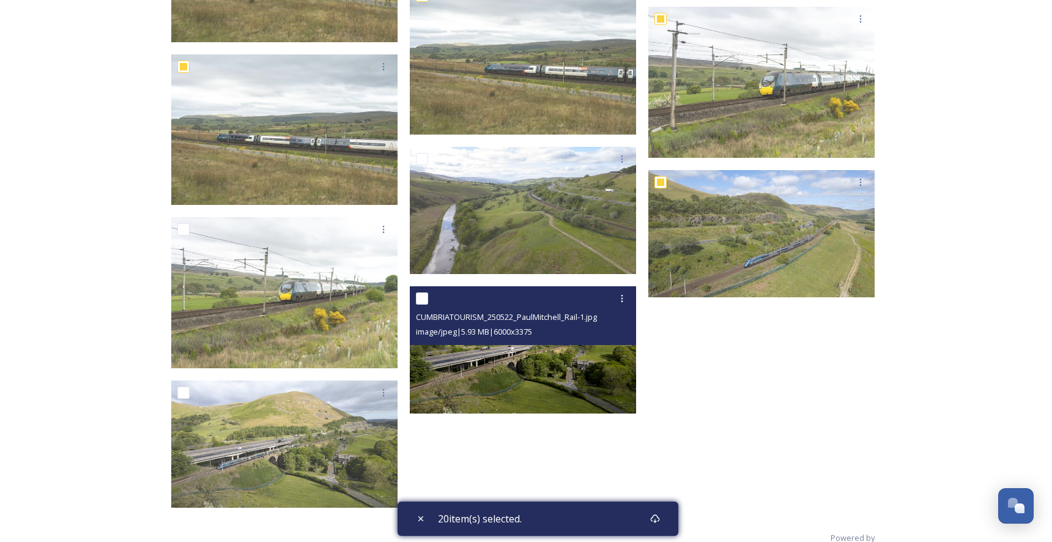
click at [424, 298] on input "checkbox" at bounding box center [422, 298] width 12 height 12
checkbox input "true"
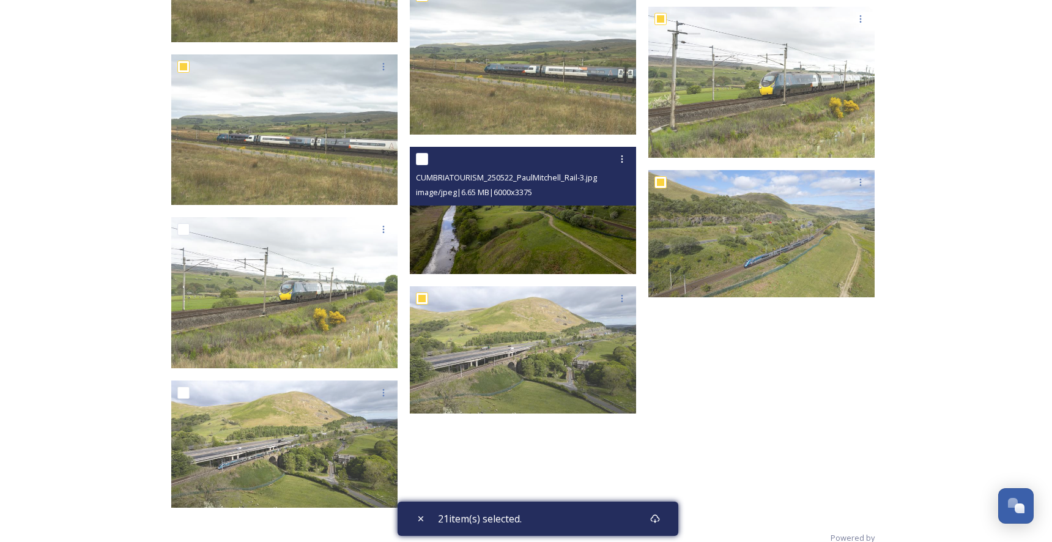
click at [423, 156] on input "checkbox" at bounding box center [422, 159] width 12 height 12
checkbox input "true"
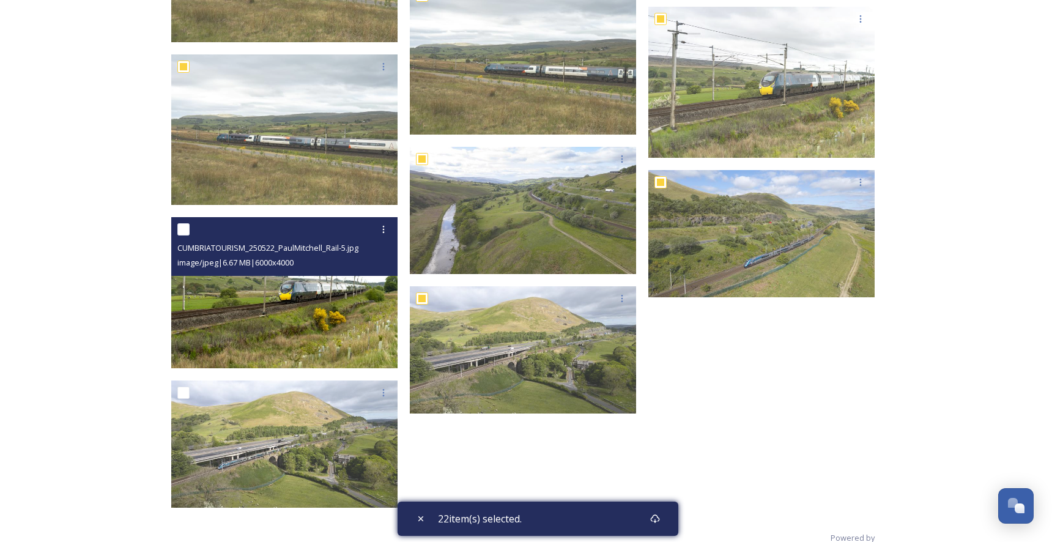
click at [191, 227] on div at bounding box center [285, 229] width 217 height 22
click at [185, 227] on input "checkbox" at bounding box center [183, 229] width 12 height 12
checkbox input "true"
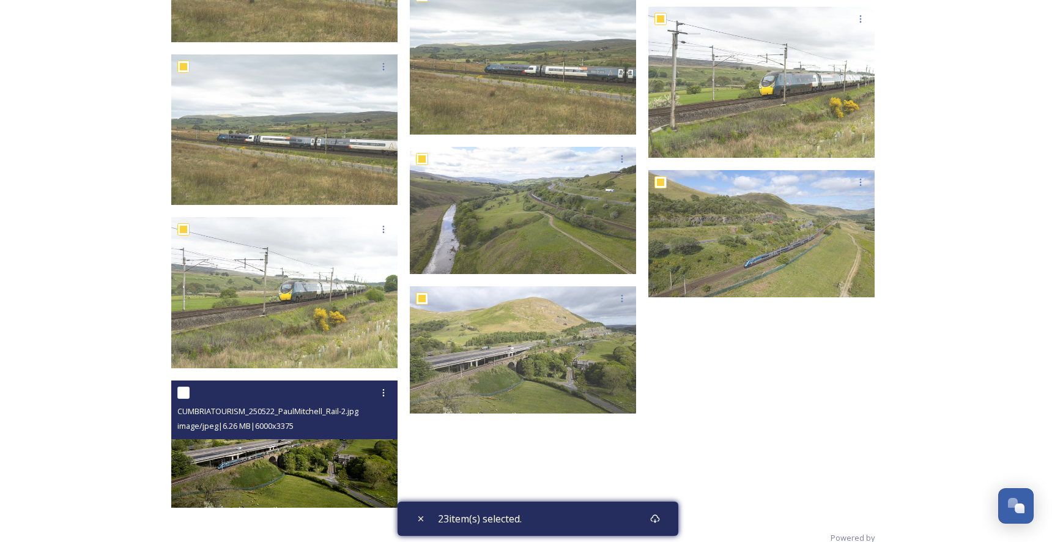
click at [186, 388] on input "checkbox" at bounding box center [183, 392] width 12 height 12
checkbox input "true"
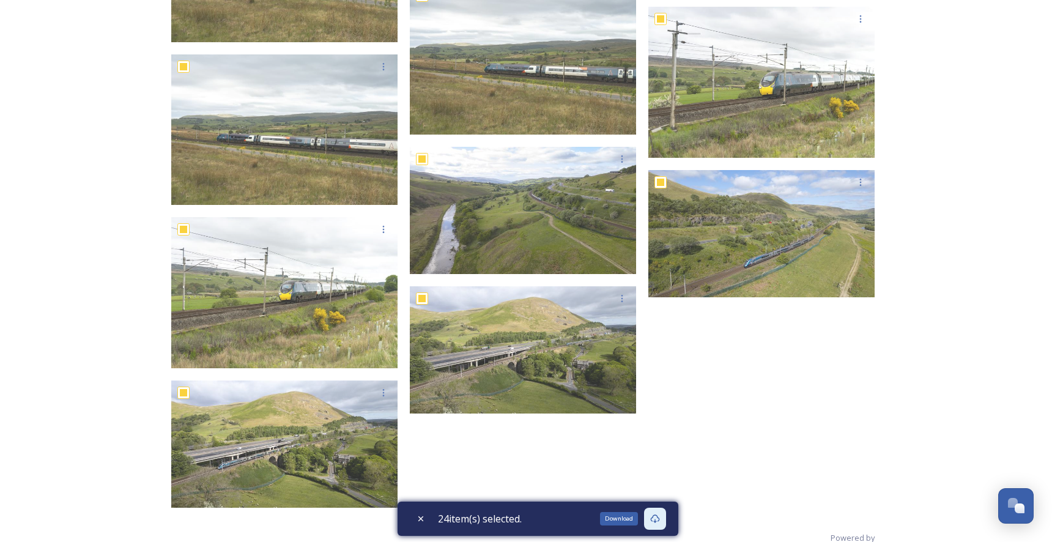
click at [666, 522] on div "Download" at bounding box center [655, 519] width 22 height 22
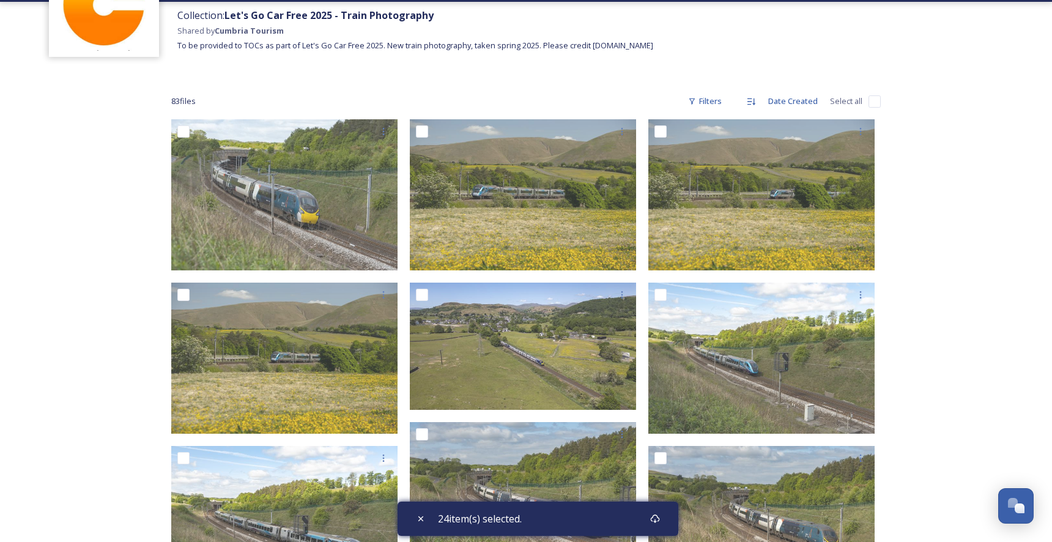
scroll to position [0, 0]
